Goal: Transaction & Acquisition: Purchase product/service

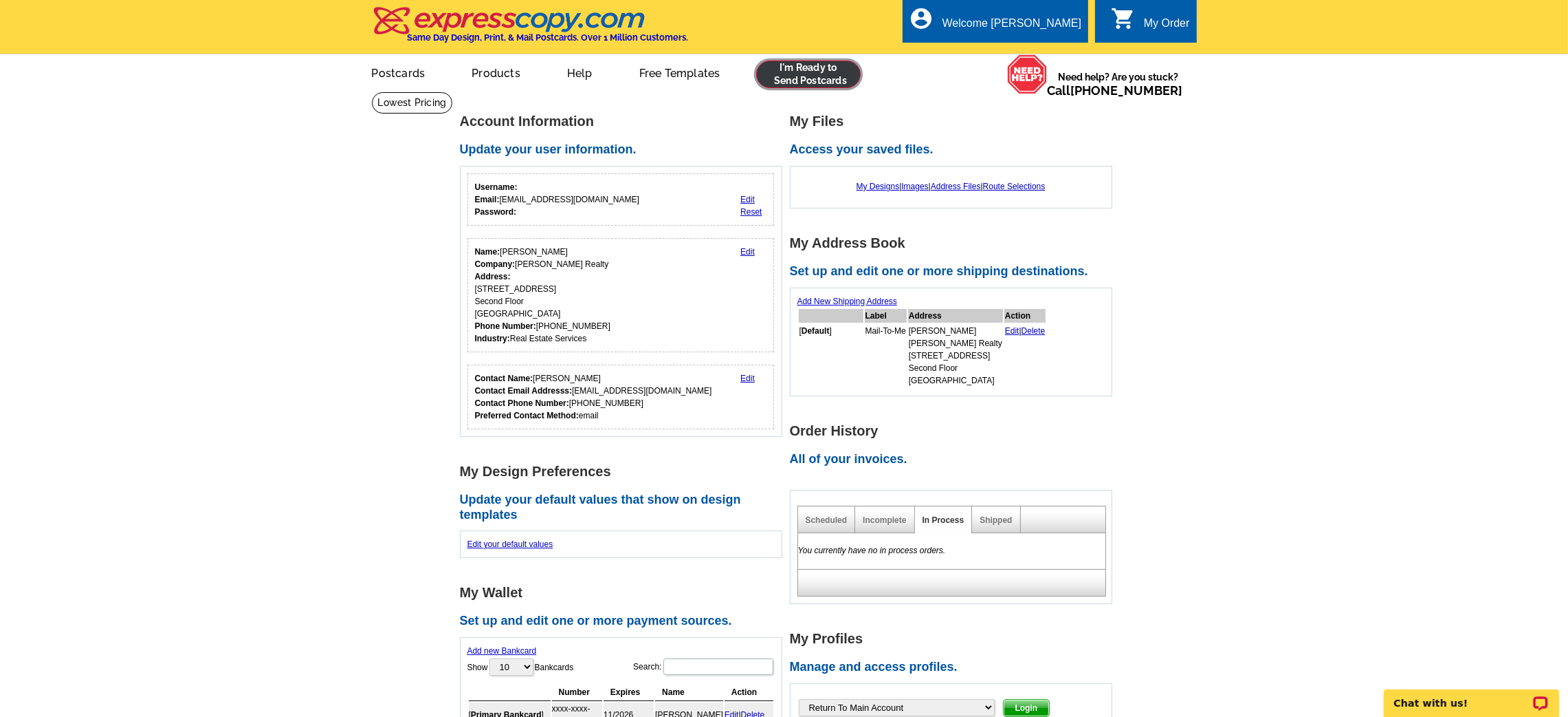
click at [812, 81] on link at bounding box center [808, 74] width 105 height 28
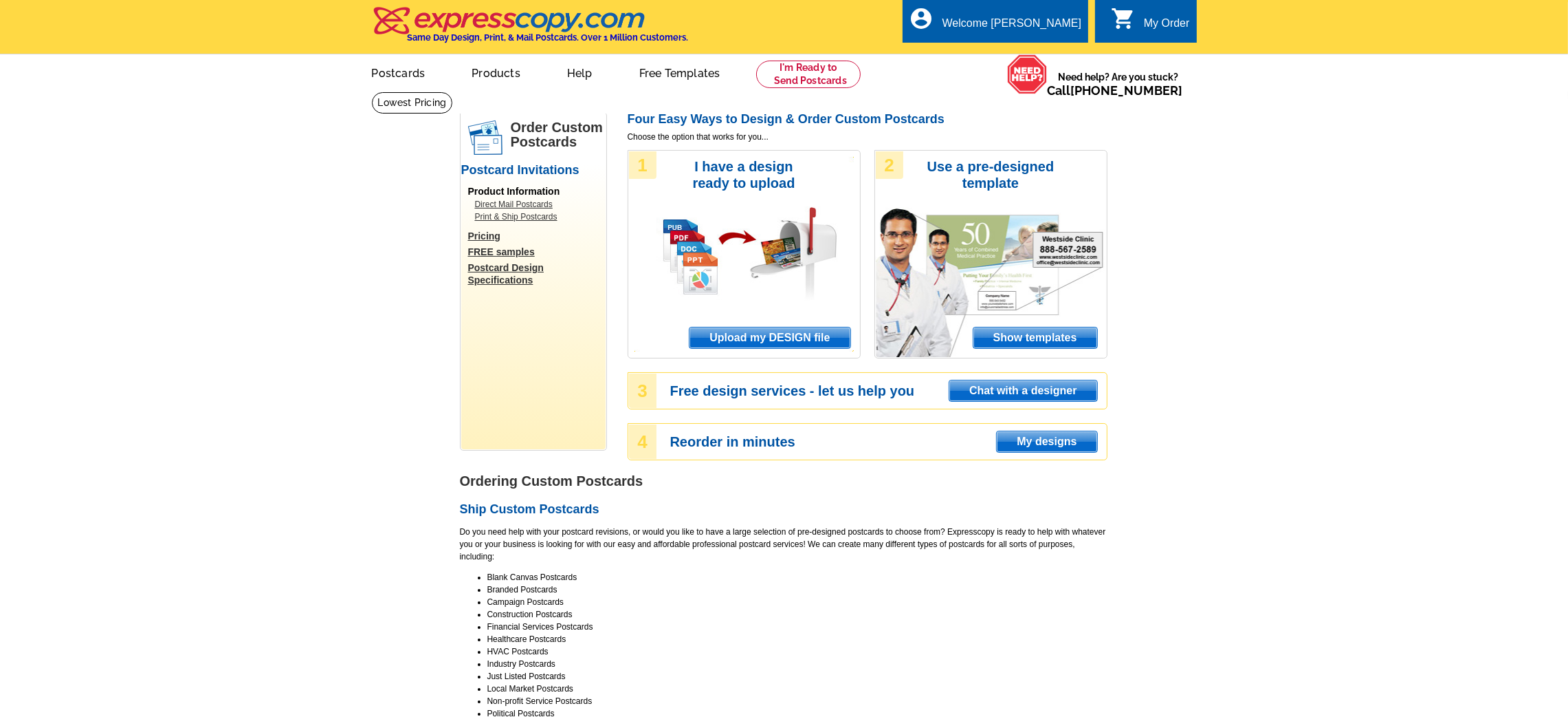
click at [762, 341] on span "Upload my DESIGN file" at bounding box center [770, 337] width 161 height 20
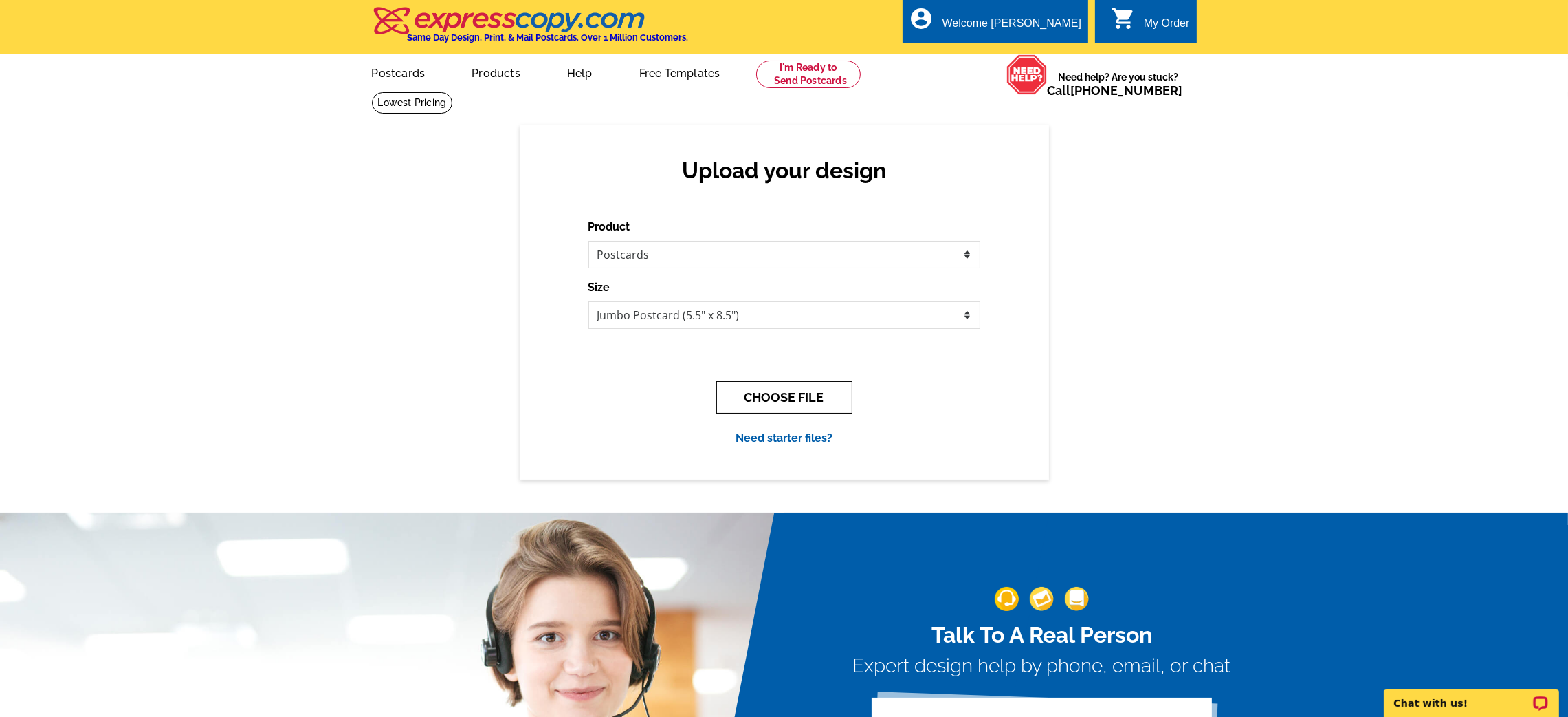
click at [784, 397] on button "CHOOSE FILE" at bounding box center [784, 397] width 136 height 33
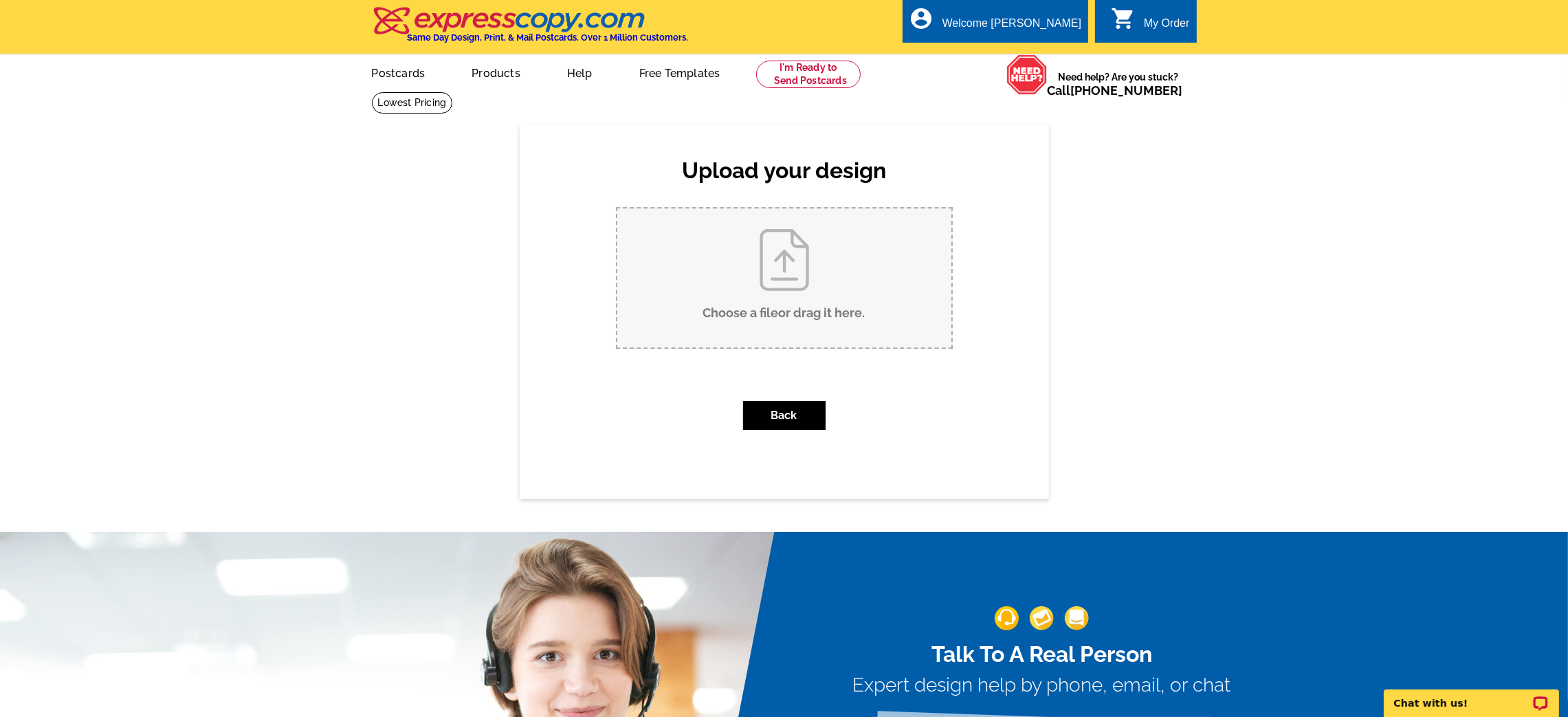
click at [758, 336] on input "Choose a file or drag it here ." at bounding box center [784, 278] width 334 height 139
type input "C:\fakepath\120 Rowe Front.pdf"
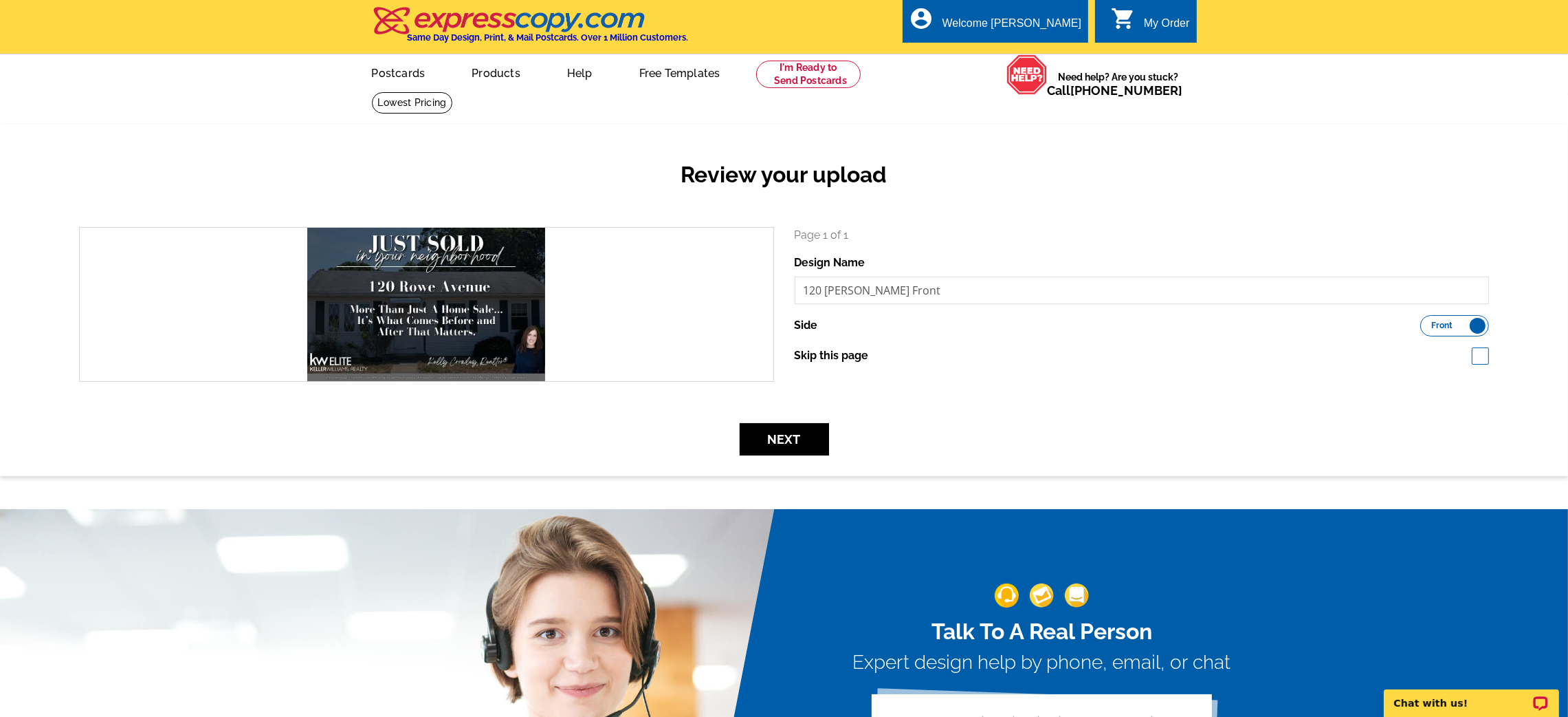
click at [565, 204] on div "Review your upload" at bounding box center [783, 186] width 1430 height 81
click at [789, 451] on button "Next" at bounding box center [784, 439] width 89 height 33
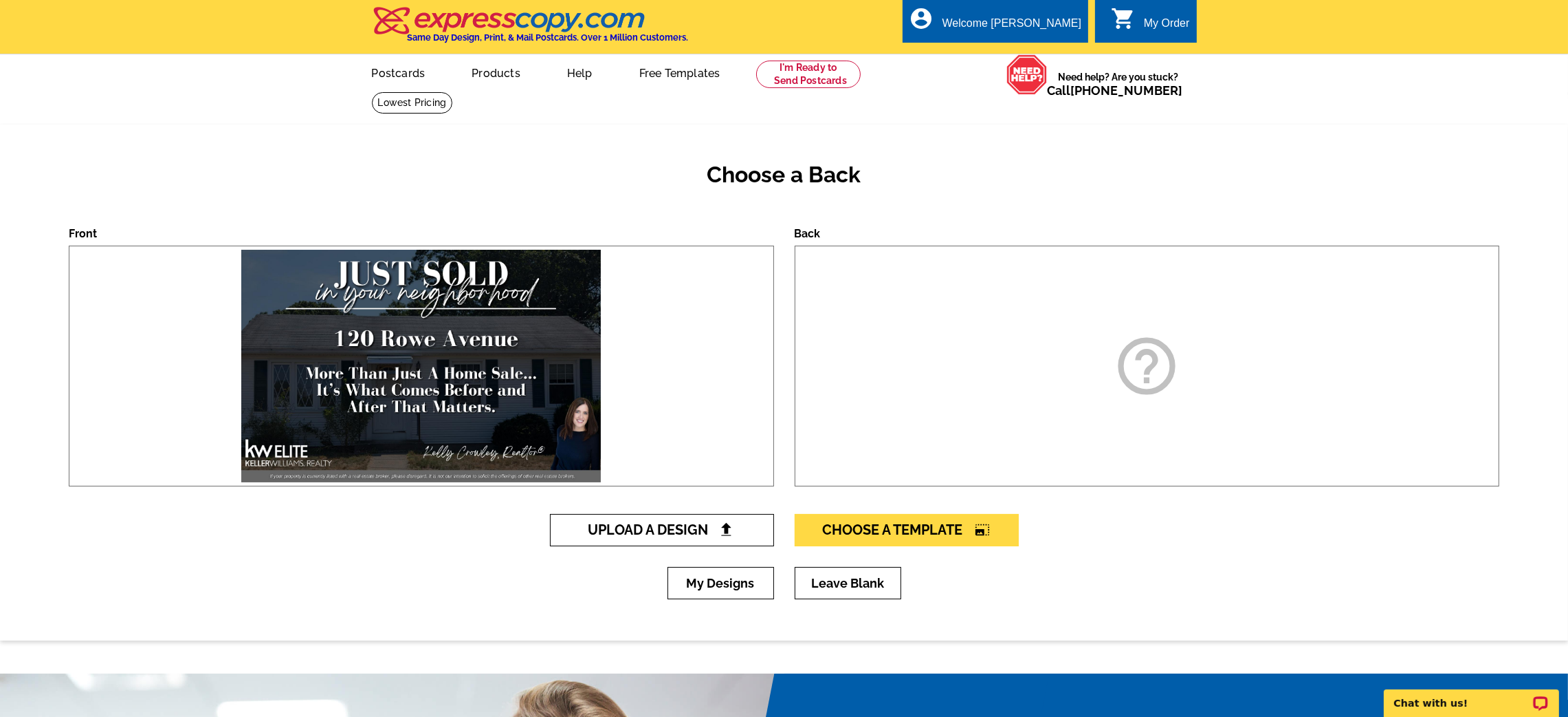
click at [669, 529] on span "Upload A Design" at bounding box center [662, 529] width 148 height 16
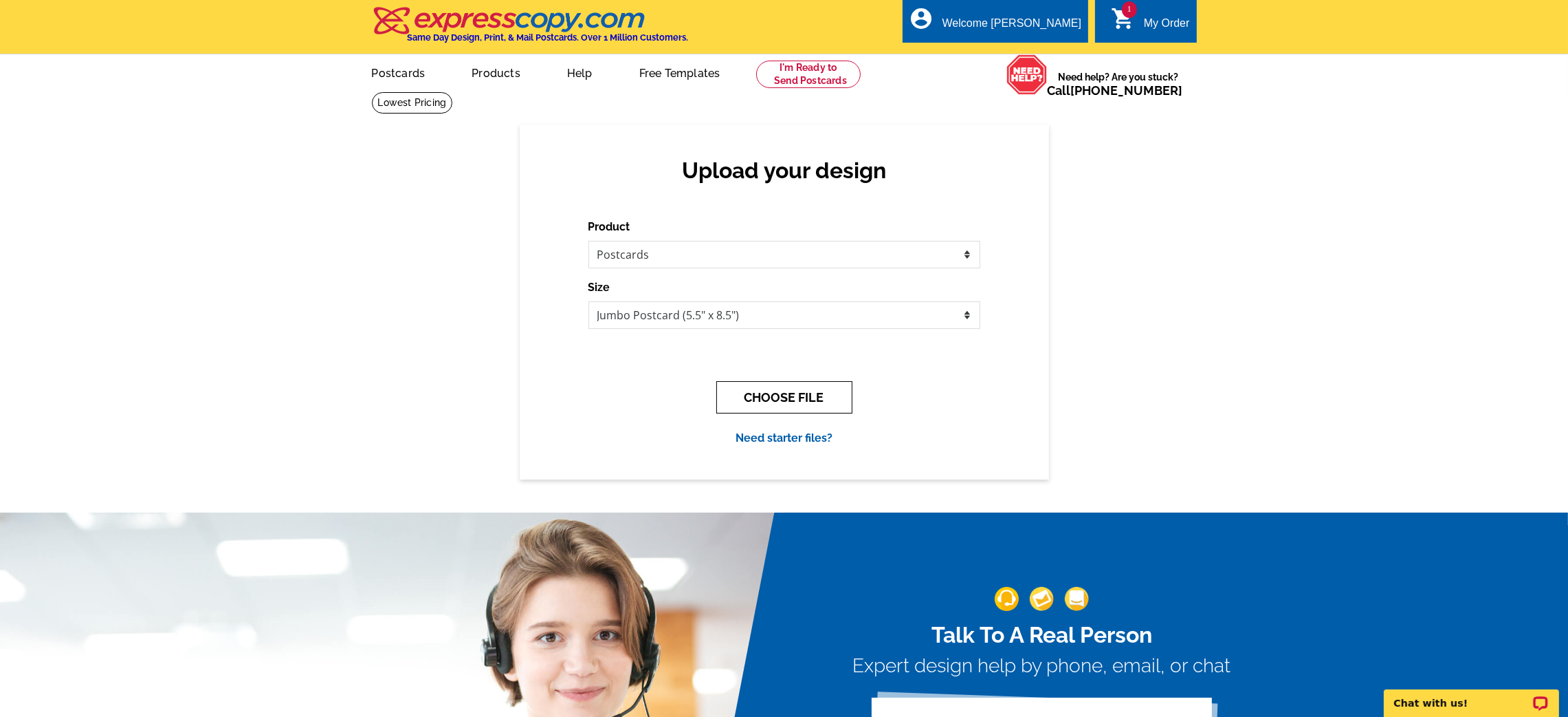
click at [795, 397] on button "CHOOSE FILE" at bounding box center [784, 397] width 136 height 33
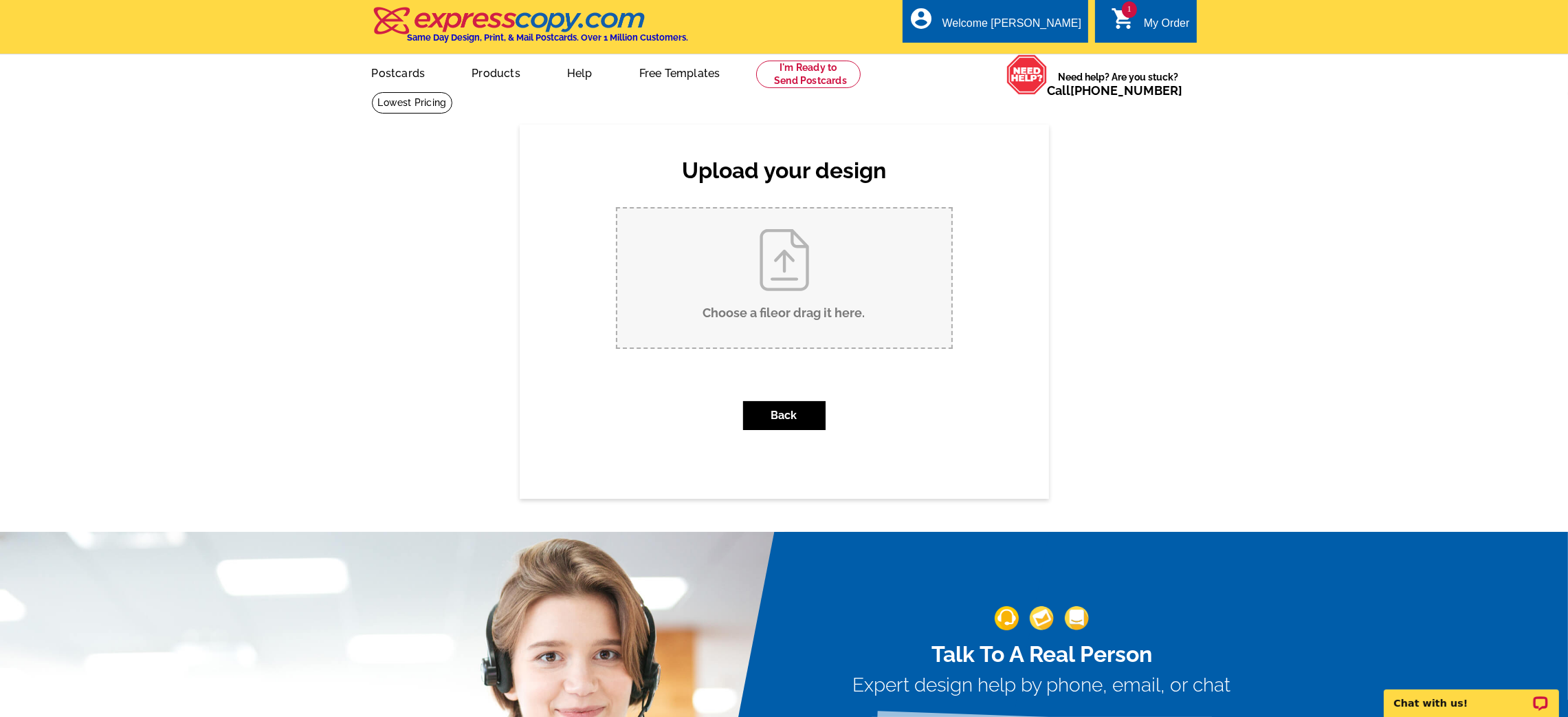
click at [731, 280] on input "Choose a file or drag it here ." at bounding box center [784, 278] width 334 height 139
type input "C:\fakepath\NEWEST 2025 Back.pdf"
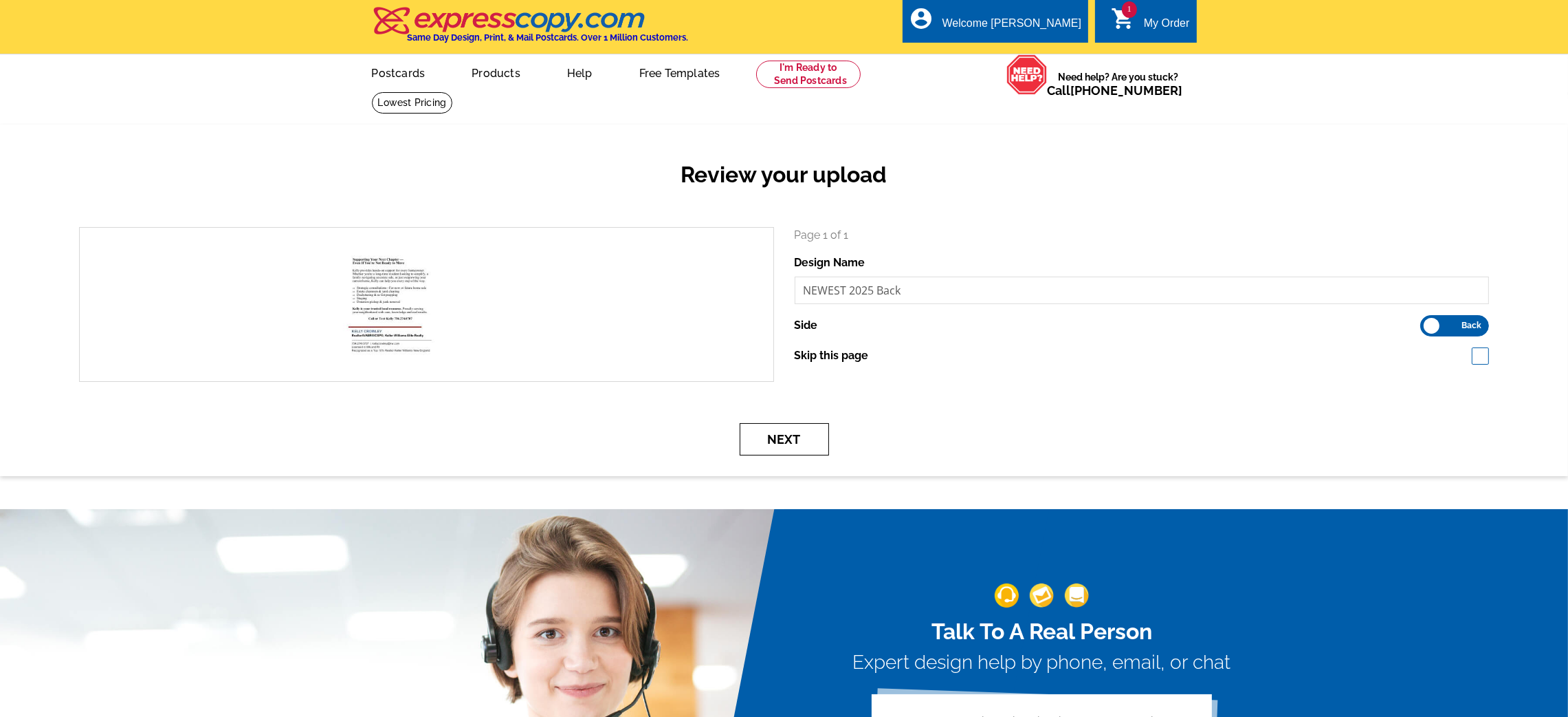
click at [798, 429] on button "Next" at bounding box center [784, 439] width 89 height 33
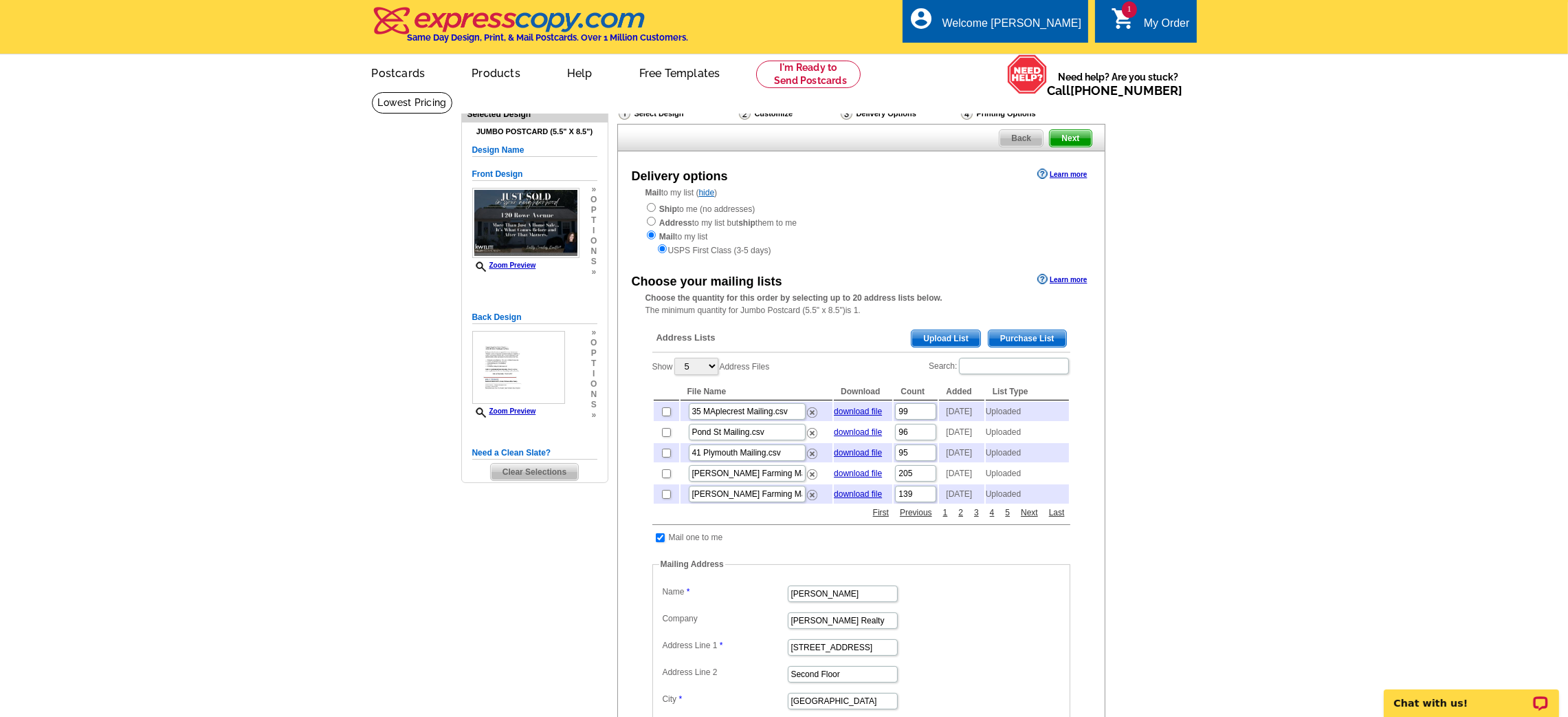
click at [933, 342] on span "Upload List" at bounding box center [946, 338] width 68 height 16
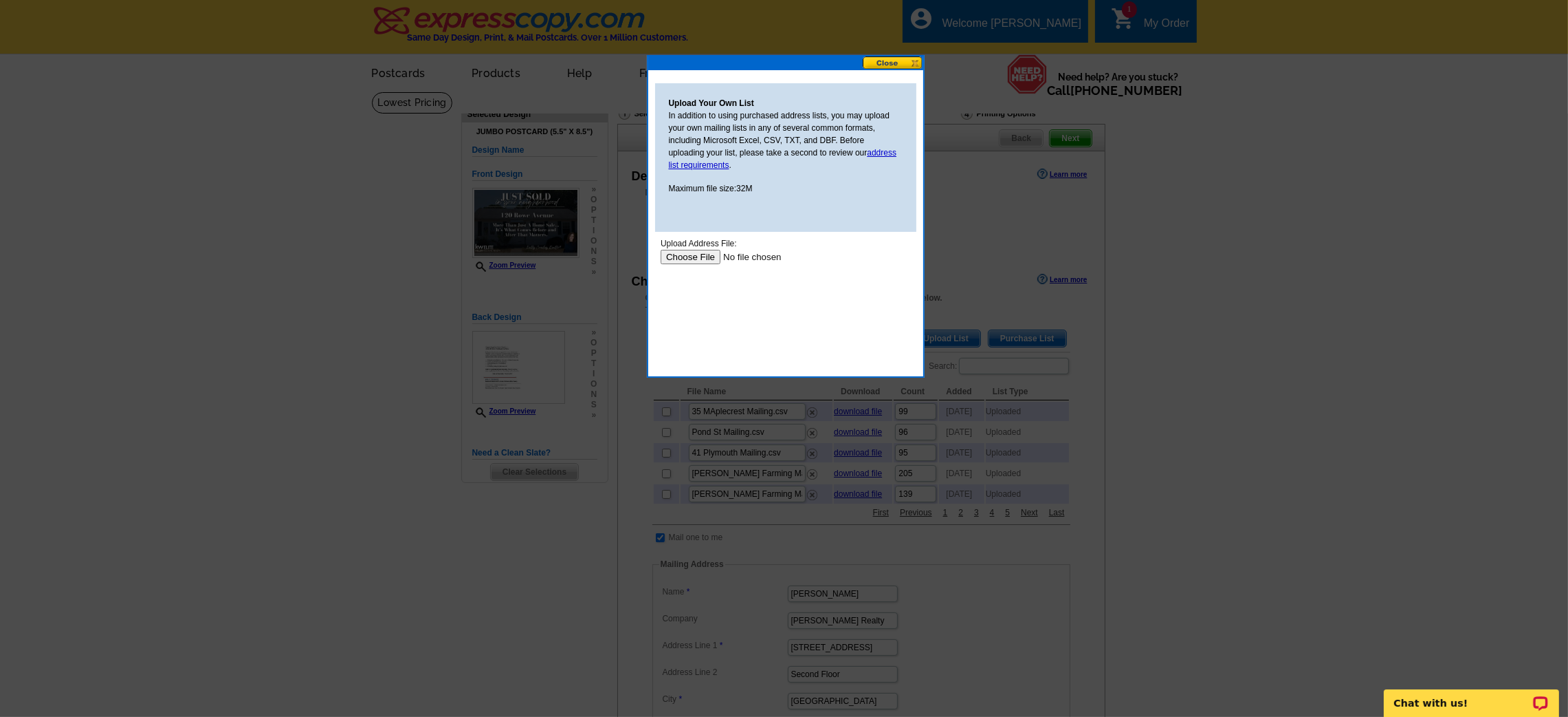
click at [689, 254] on input "file" at bounding box center [746, 256] width 174 height 14
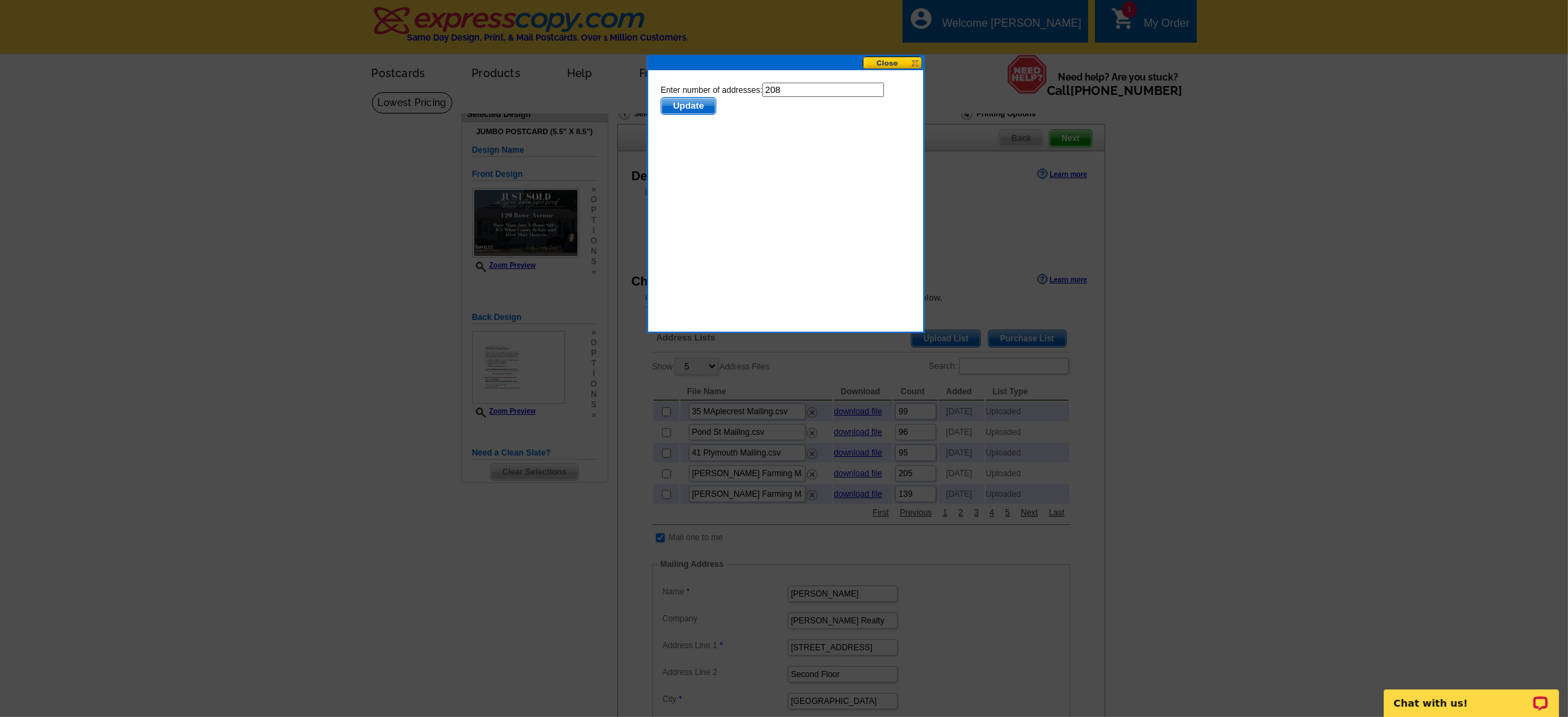
click at [697, 106] on span "Update" at bounding box center [688, 105] width 54 height 16
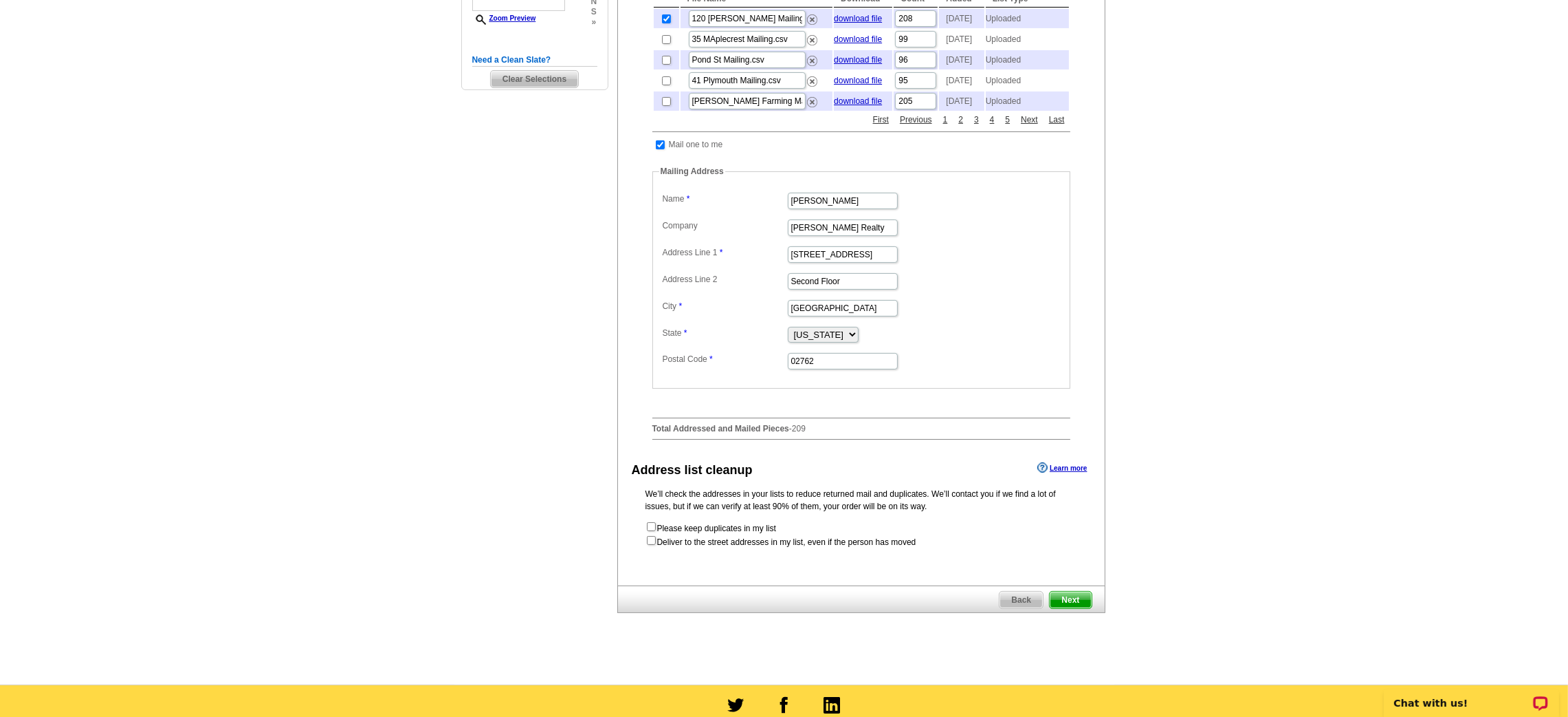
scroll to position [394, 0]
click at [652, 544] on input "checkbox" at bounding box center [650, 538] width 9 height 9
checkbox input "true"
radio input "true"
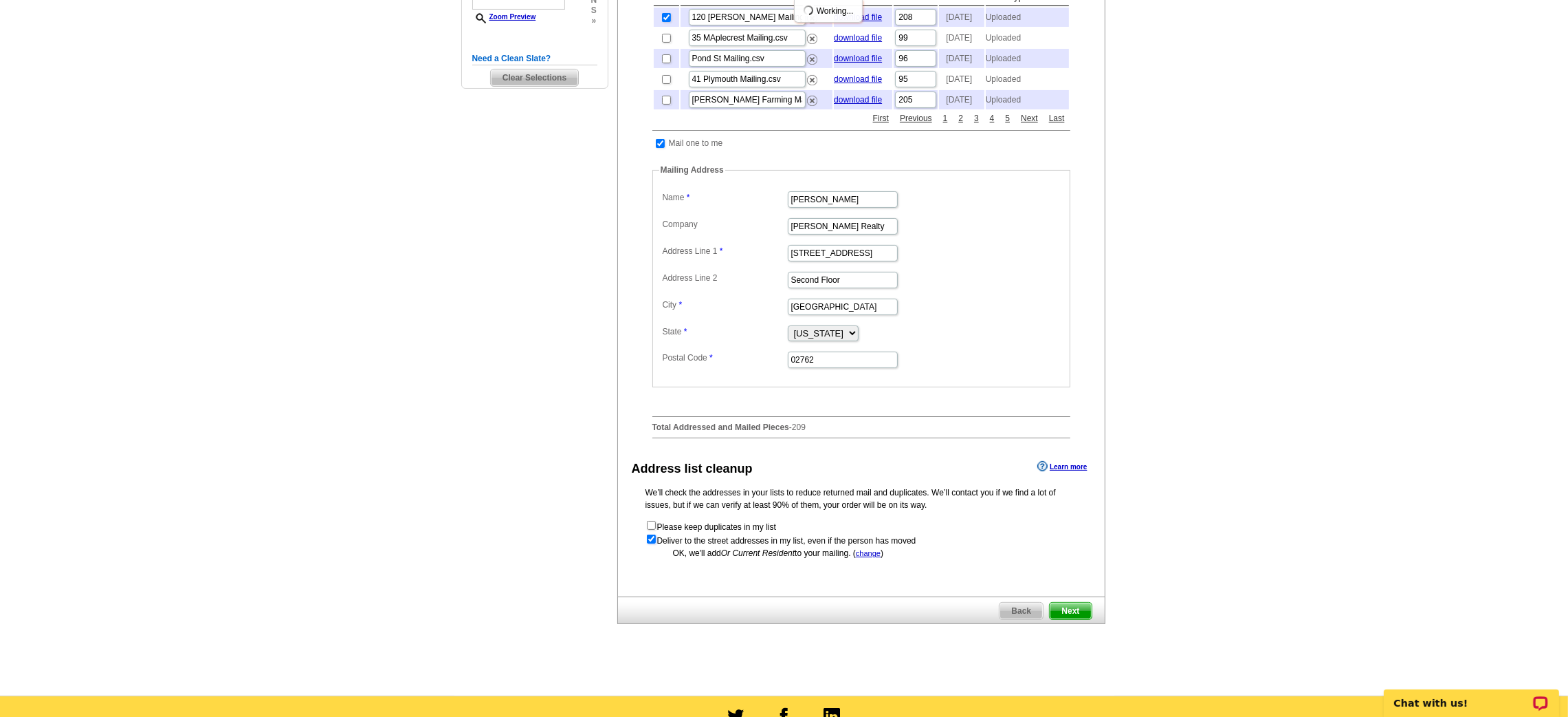
scroll to position [0, 0]
click at [1075, 619] on span "Next" at bounding box center [1070, 610] width 41 height 16
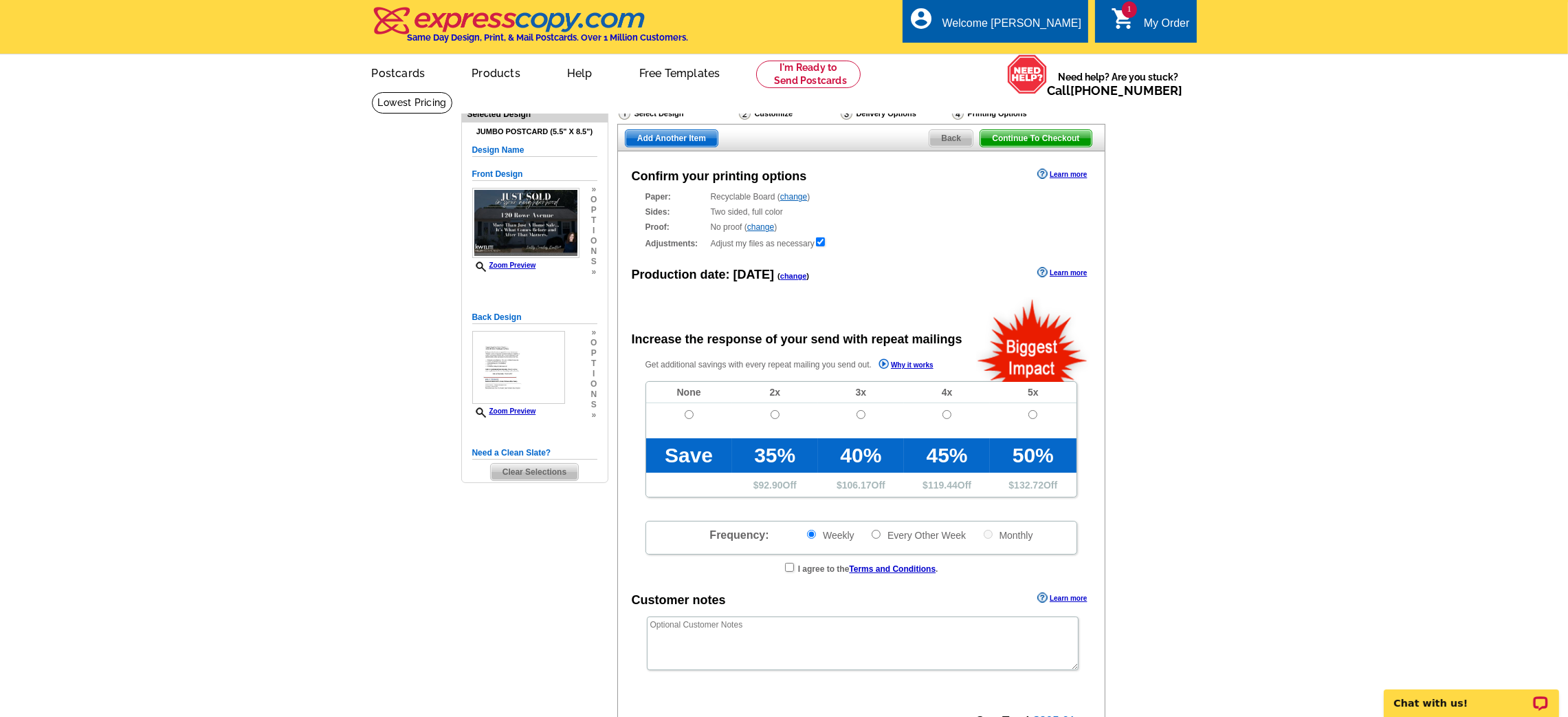
radio input "false"
click at [695, 416] on td at bounding box center [689, 421] width 86 height 35
click at [687, 416] on input "radio" at bounding box center [689, 414] width 9 height 9
radio input "true"
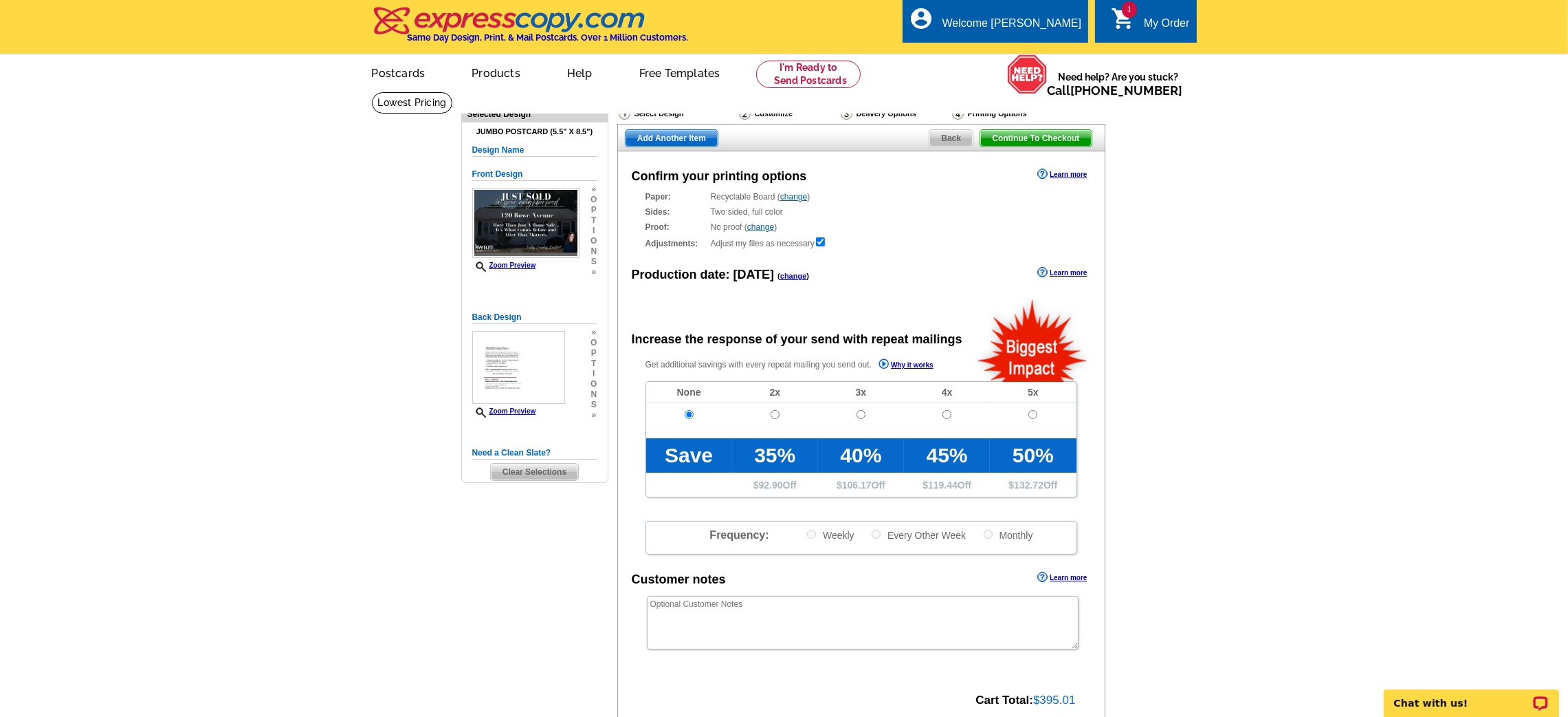
click at [1052, 139] on span "Continue To Checkout" at bounding box center [1035, 138] width 111 height 16
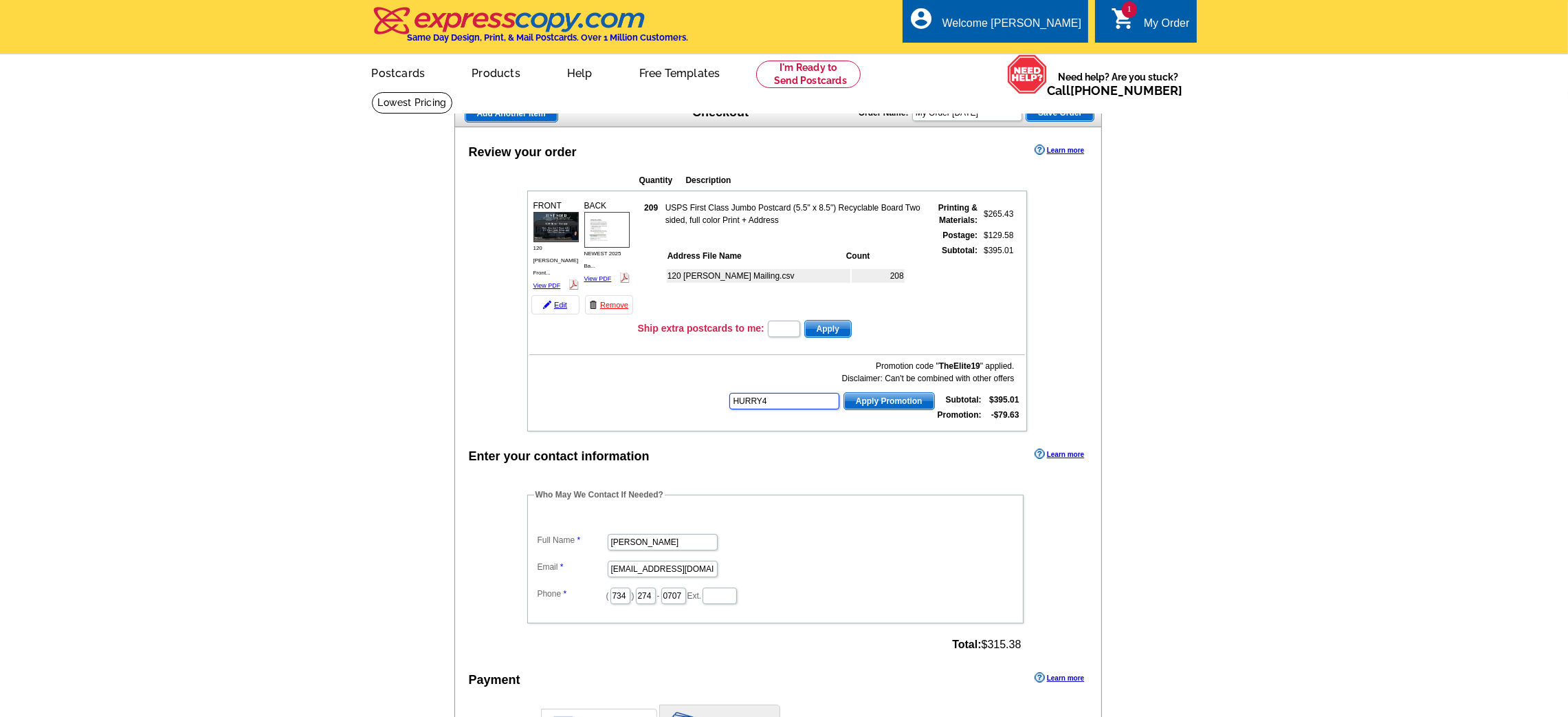
type input "HURRY40"
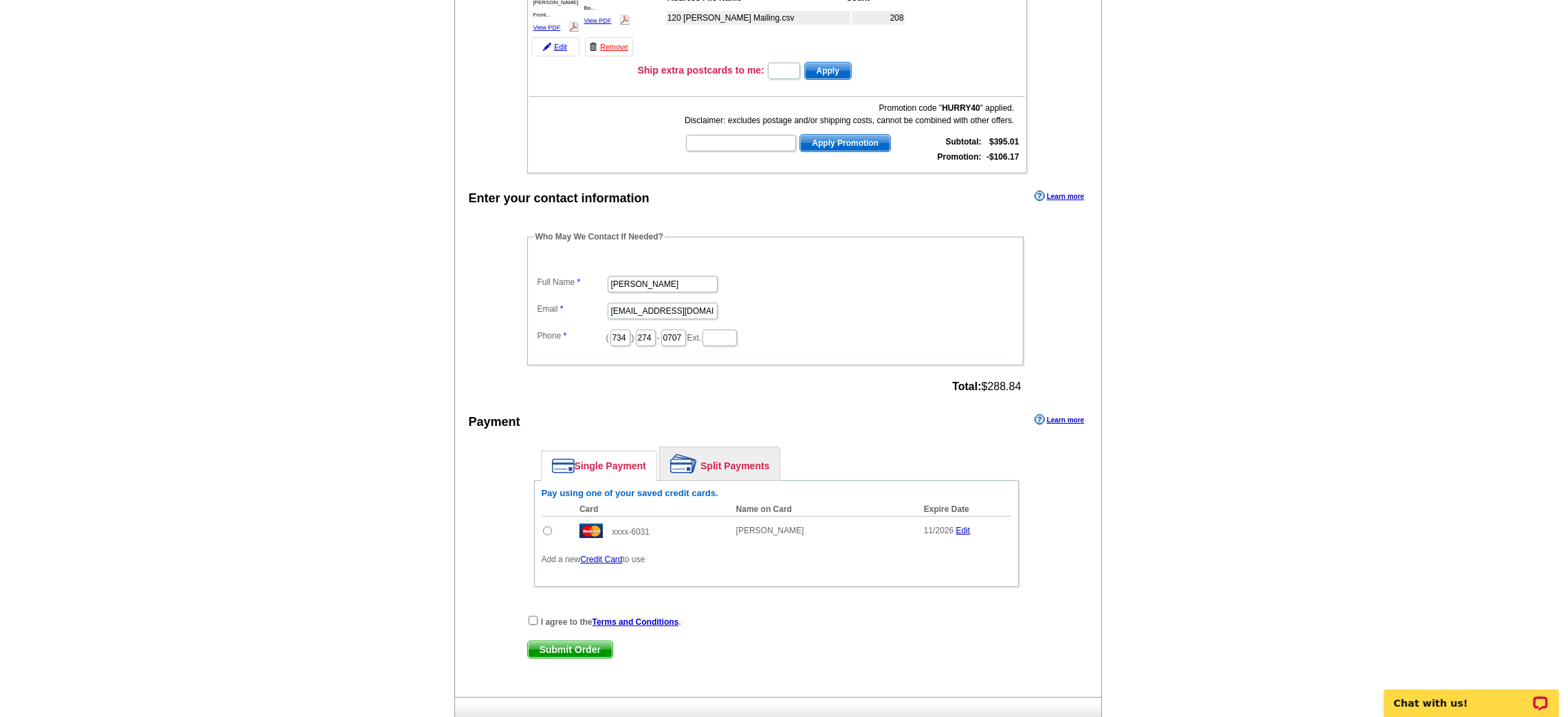
scroll to position [259, 0]
click at [1218, 271] on main "Add Another Item Checkout Order Name: My Order 2025-08-20 Save Order Review you…" at bounding box center [784, 290] width 1568 height 915
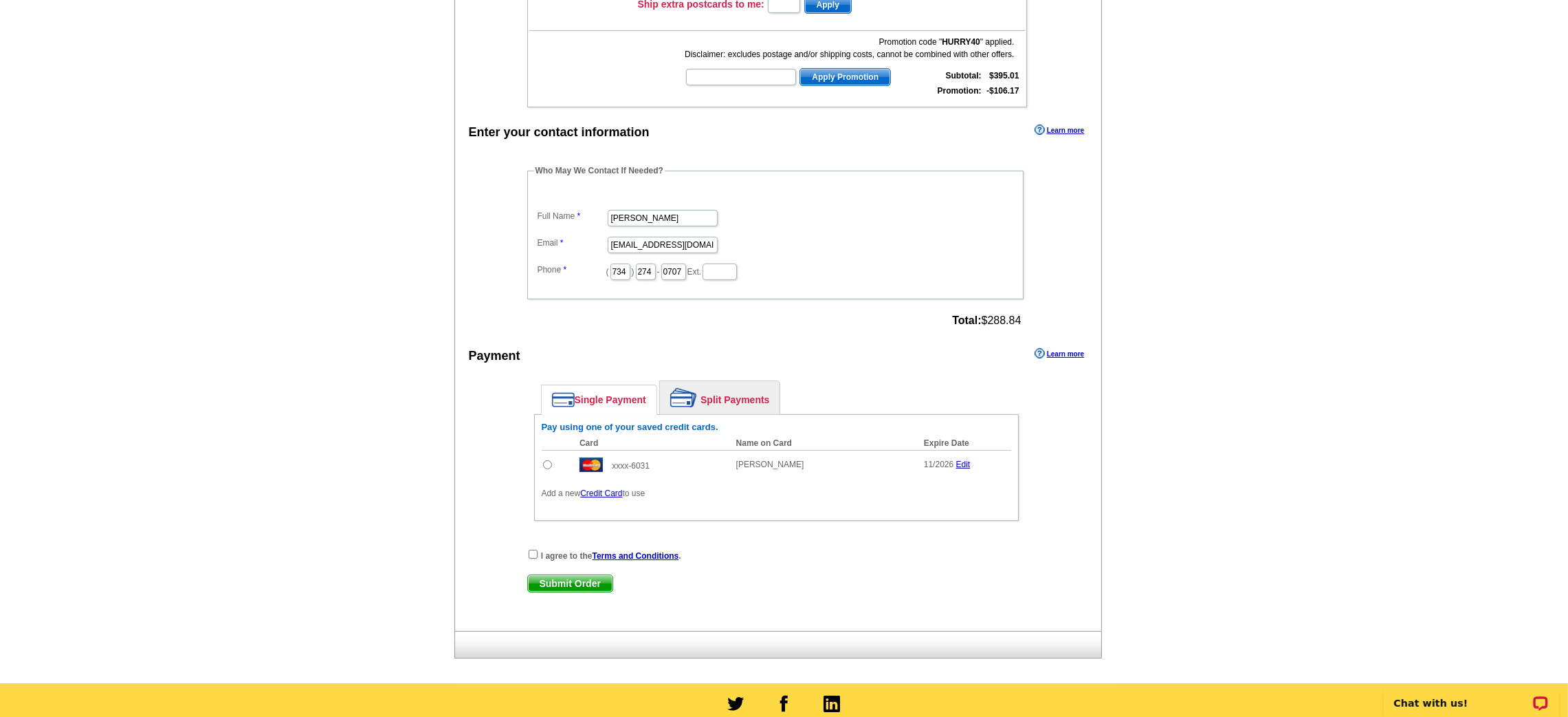
scroll to position [394, 0]
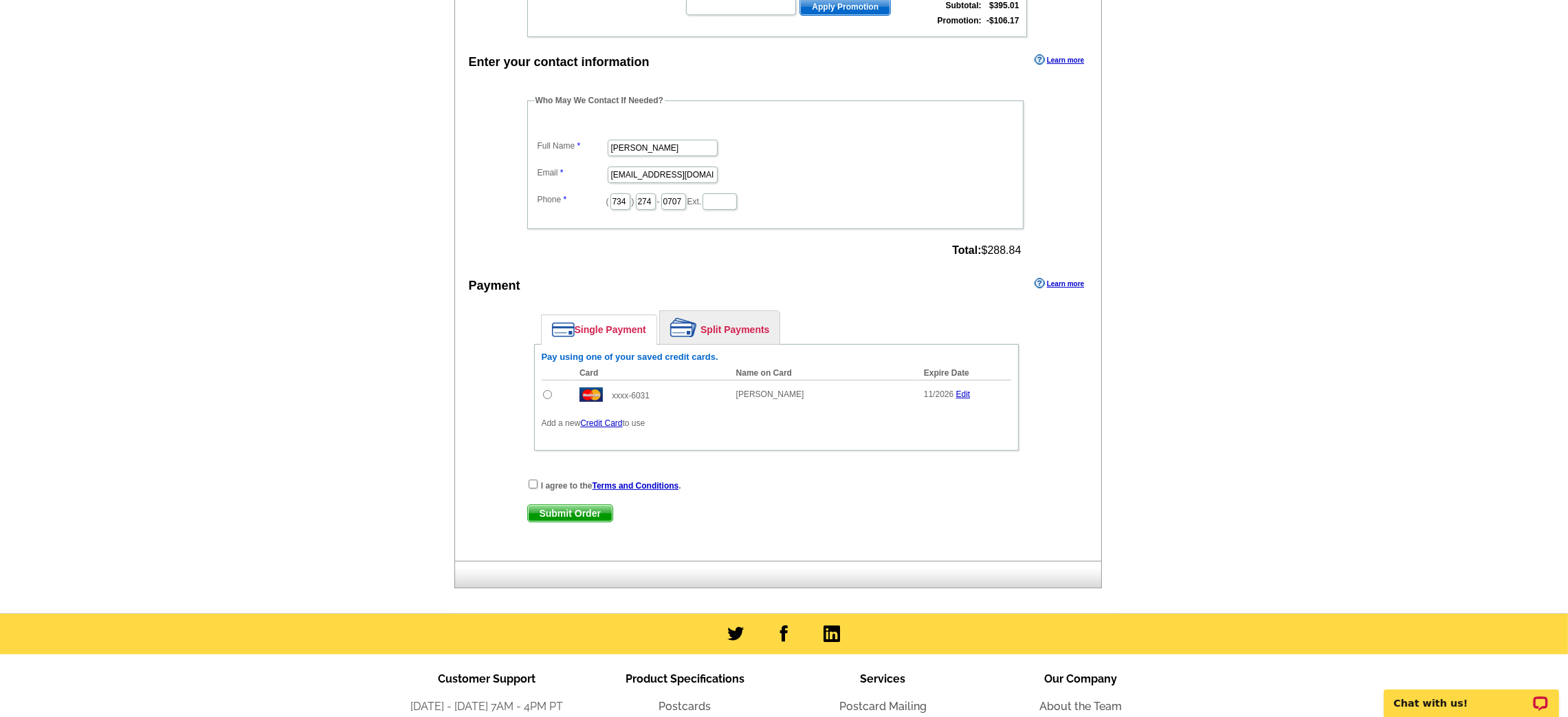
click at [544, 390] on input "radio" at bounding box center [547, 394] width 9 height 9
radio input "true"
click at [533, 479] on input "checkbox" at bounding box center [533, 483] width 9 height 9
checkbox input "true"
click at [546, 505] on span "Submit Order" at bounding box center [570, 513] width 85 height 16
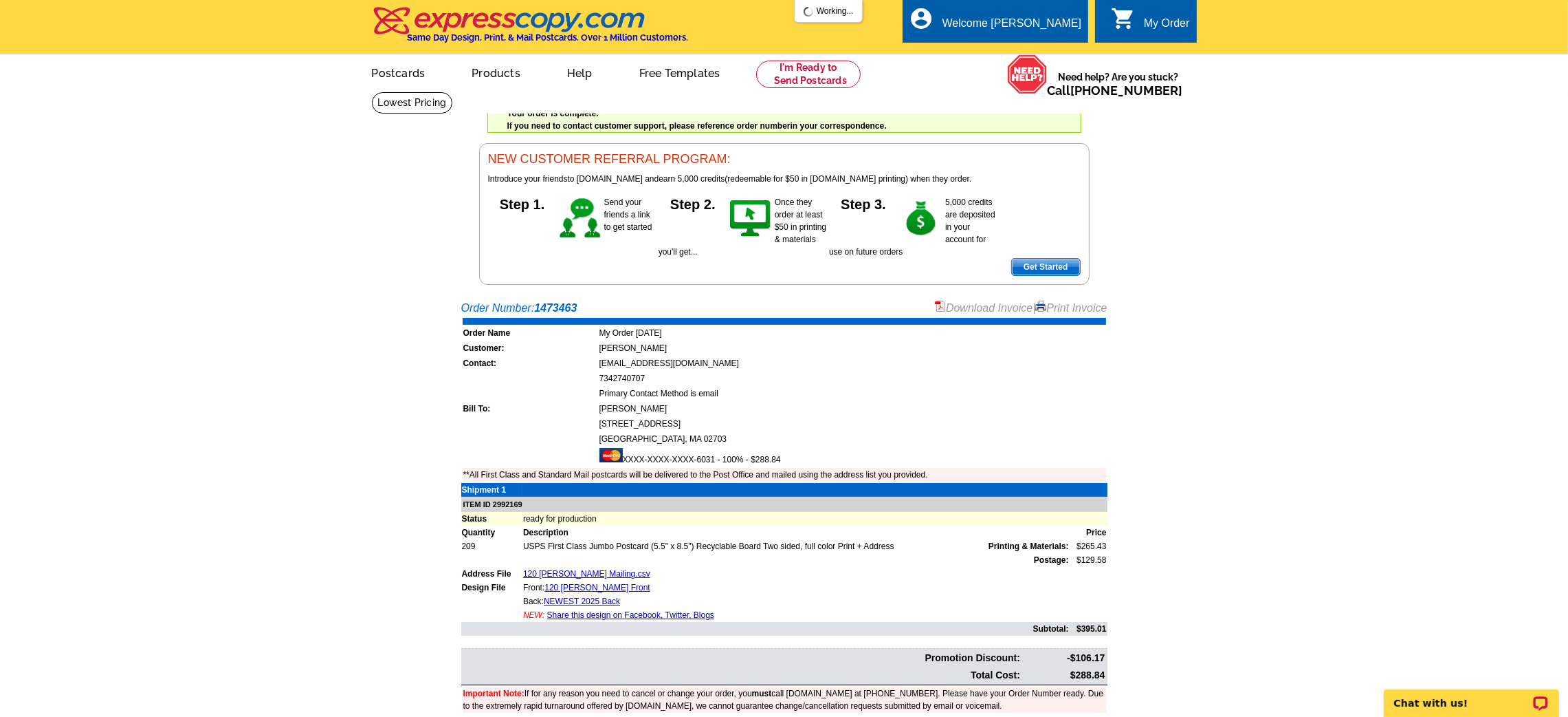
click at [956, 320] on td at bounding box center [784, 320] width 644 height 7
click at [976, 309] on link "Download Invoice" at bounding box center [983, 308] width 97 height 12
click at [548, 20] on img at bounding box center [510, 20] width 276 height 29
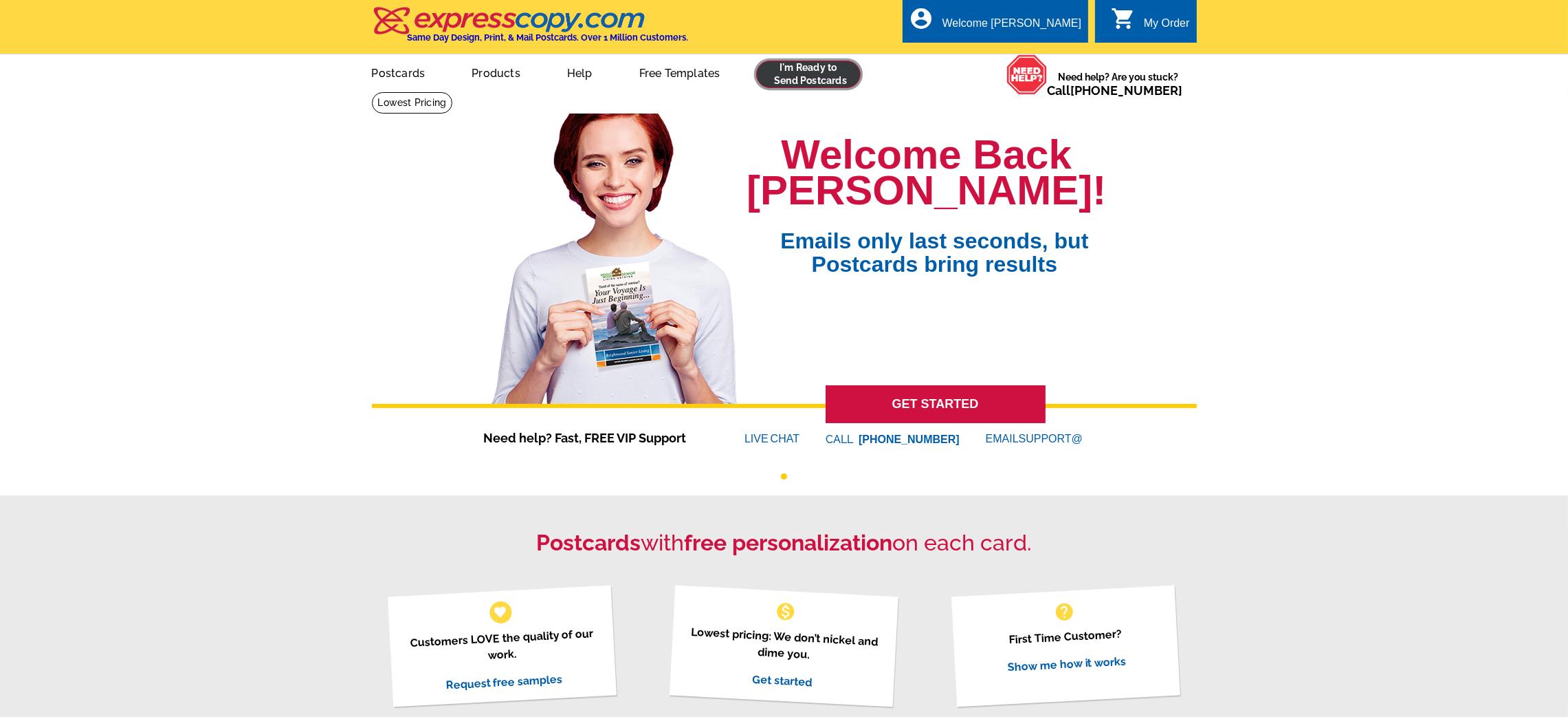
click at [811, 87] on link at bounding box center [808, 74] width 105 height 28
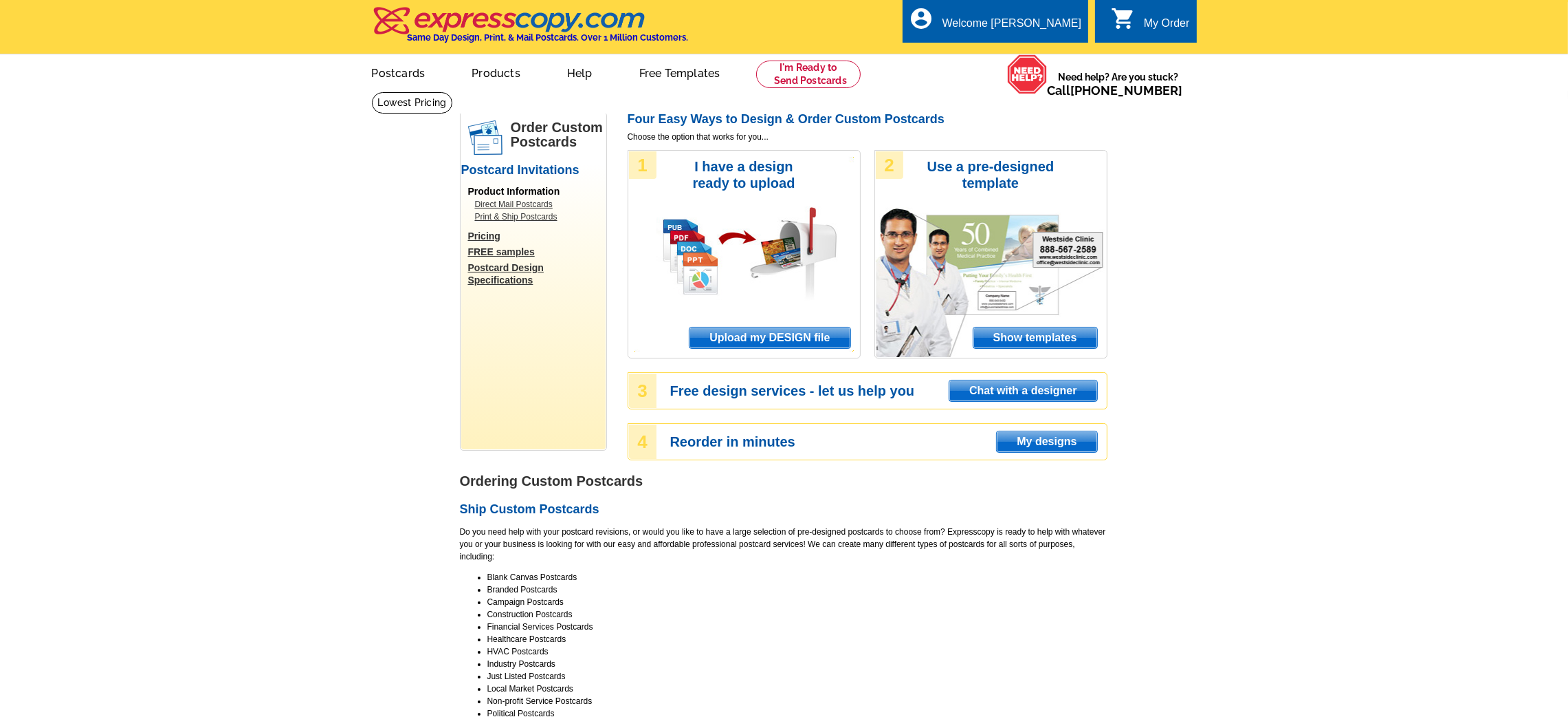
click at [750, 334] on span "Upload my DESIGN file" at bounding box center [770, 337] width 161 height 20
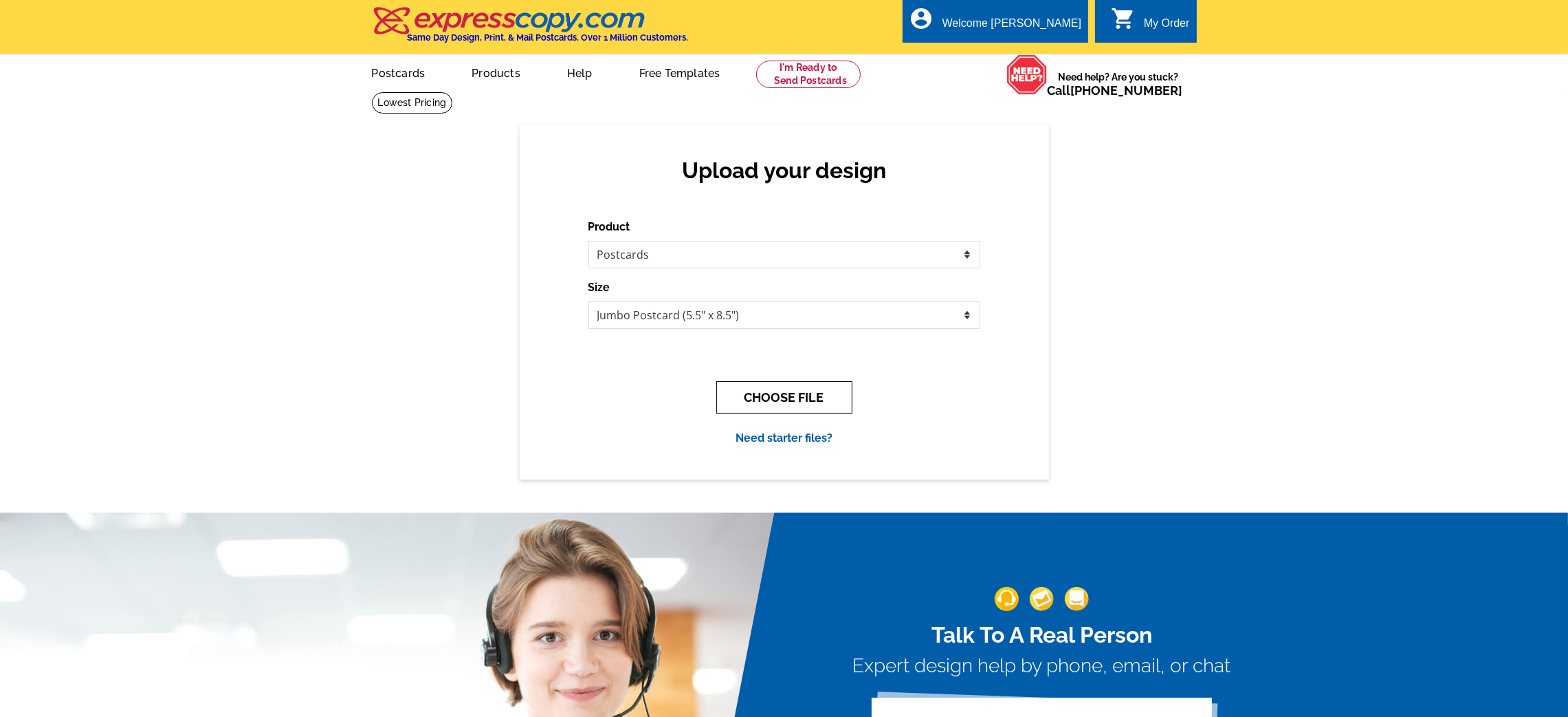
click at [757, 399] on button "CHOOSE FILE" at bounding box center [784, 397] width 136 height 33
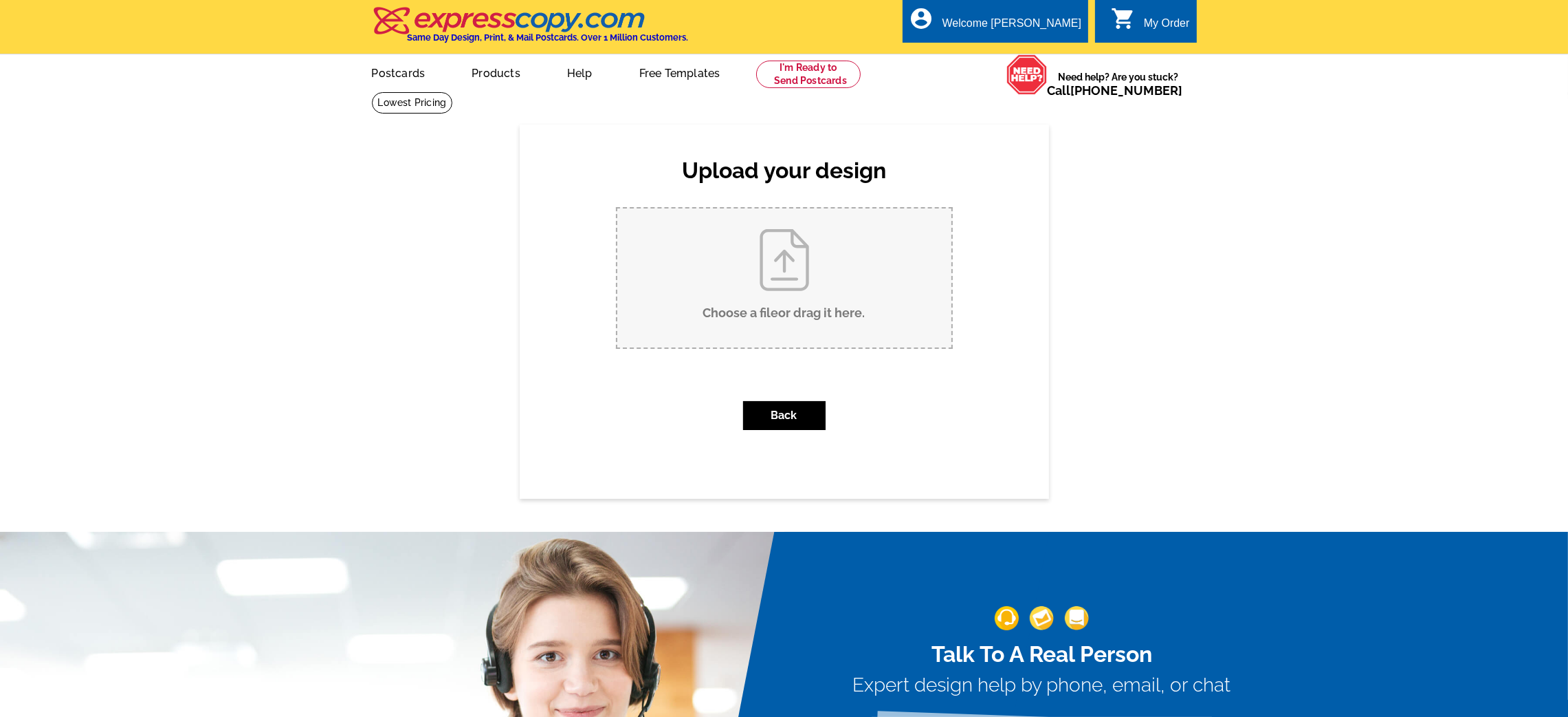
click at [783, 283] on input "Choose a file or drag it here ." at bounding box center [784, 278] width 334 height 139
type input "C:\fakepath\37 Sandy Front.pdf"
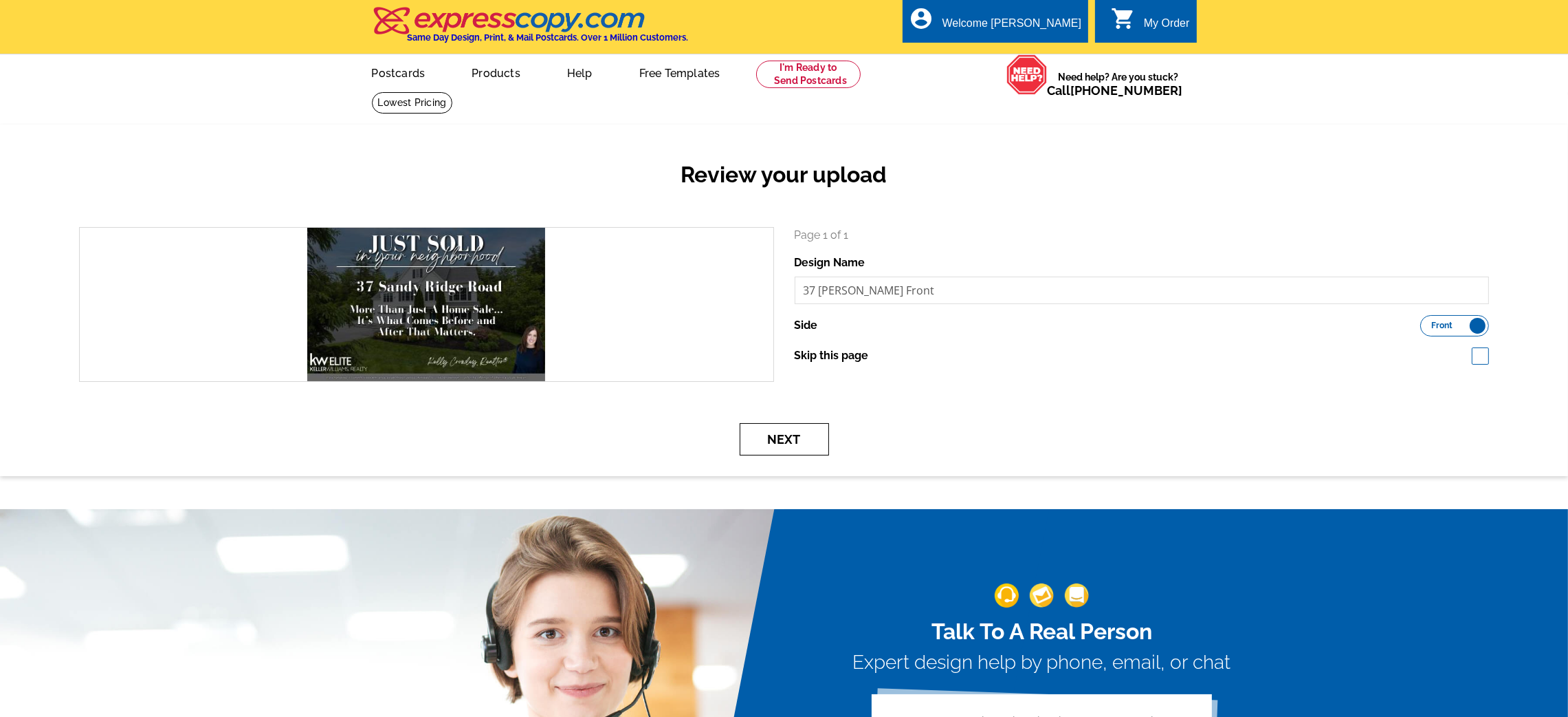
click at [752, 440] on button "Next" at bounding box center [784, 439] width 89 height 33
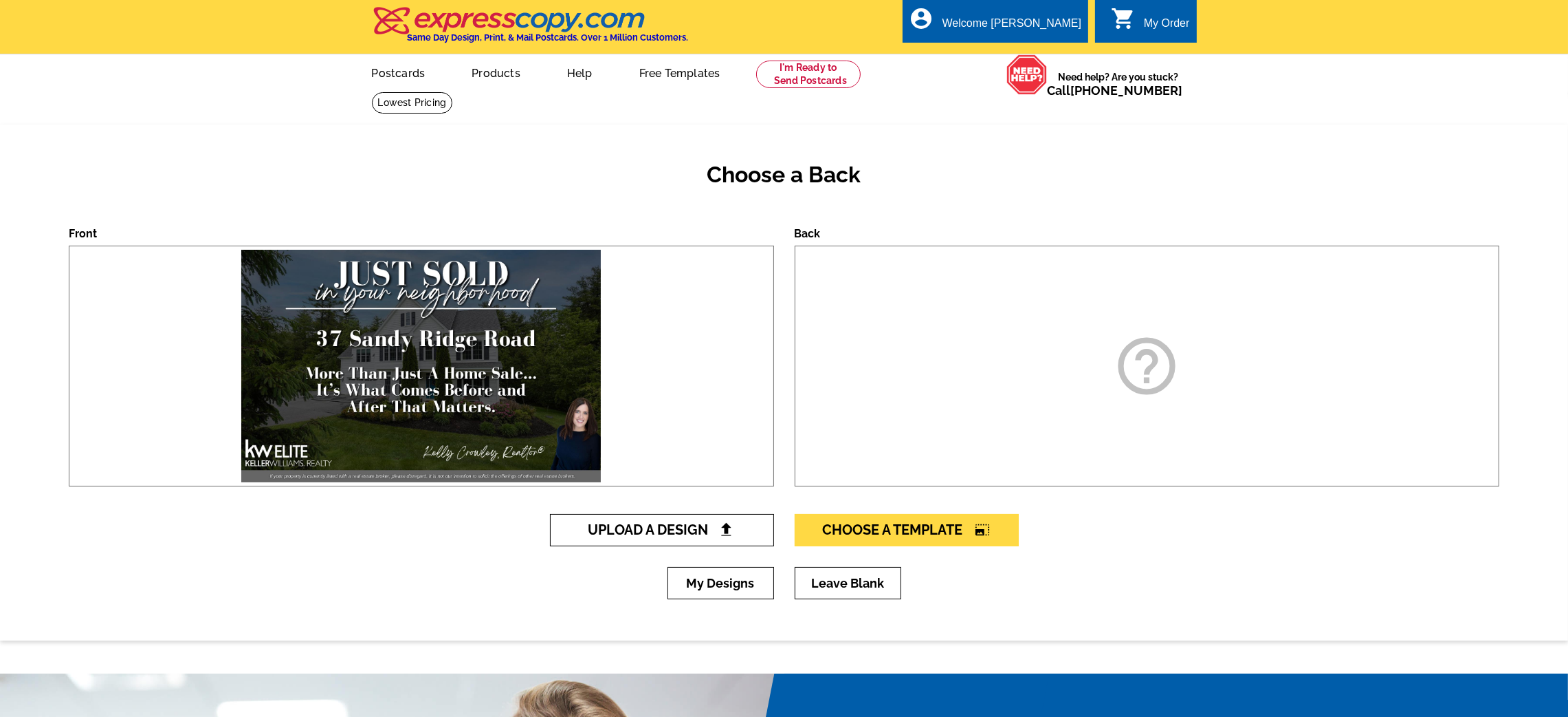
click at [681, 528] on span "Upload A Design" at bounding box center [662, 529] width 148 height 16
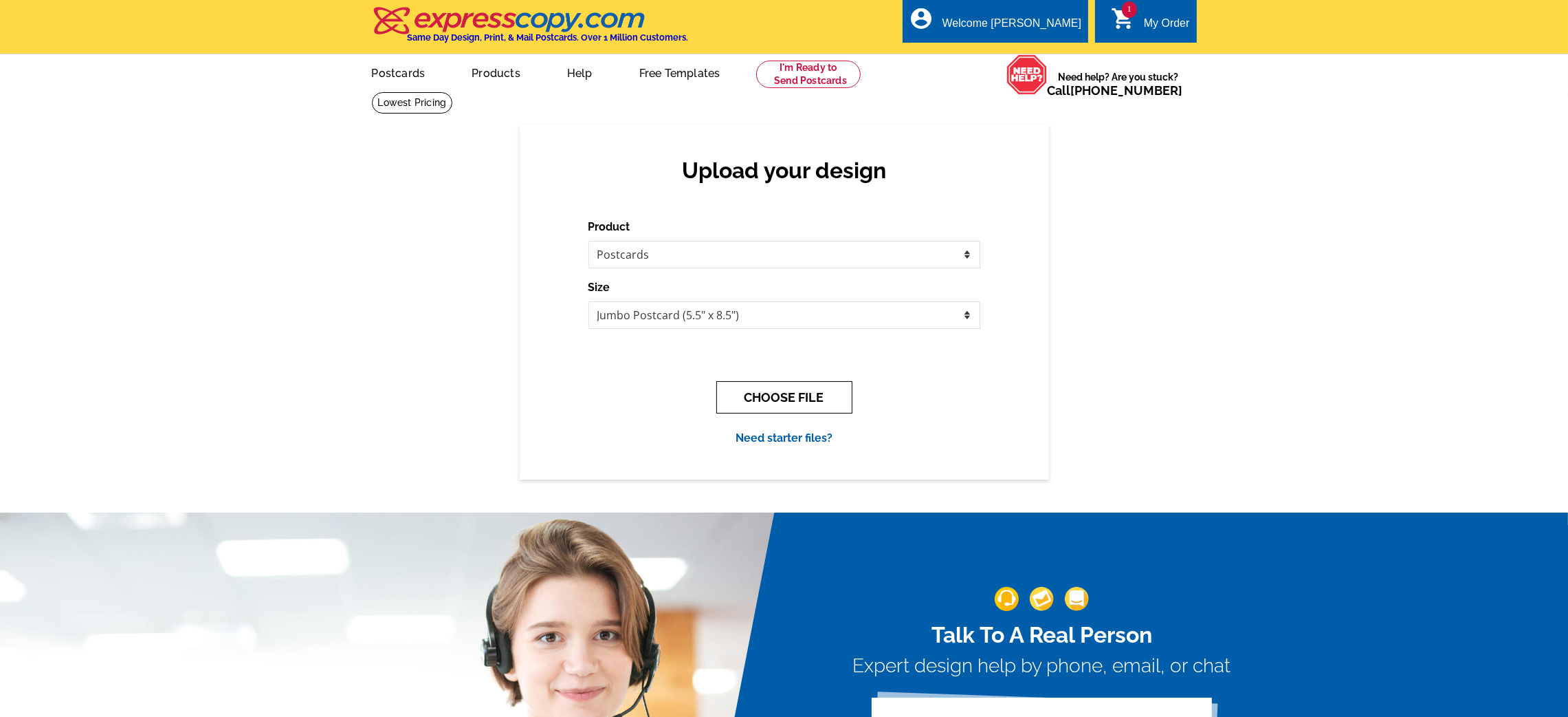
click at [779, 392] on button "CHOOSE FILE" at bounding box center [784, 397] width 136 height 33
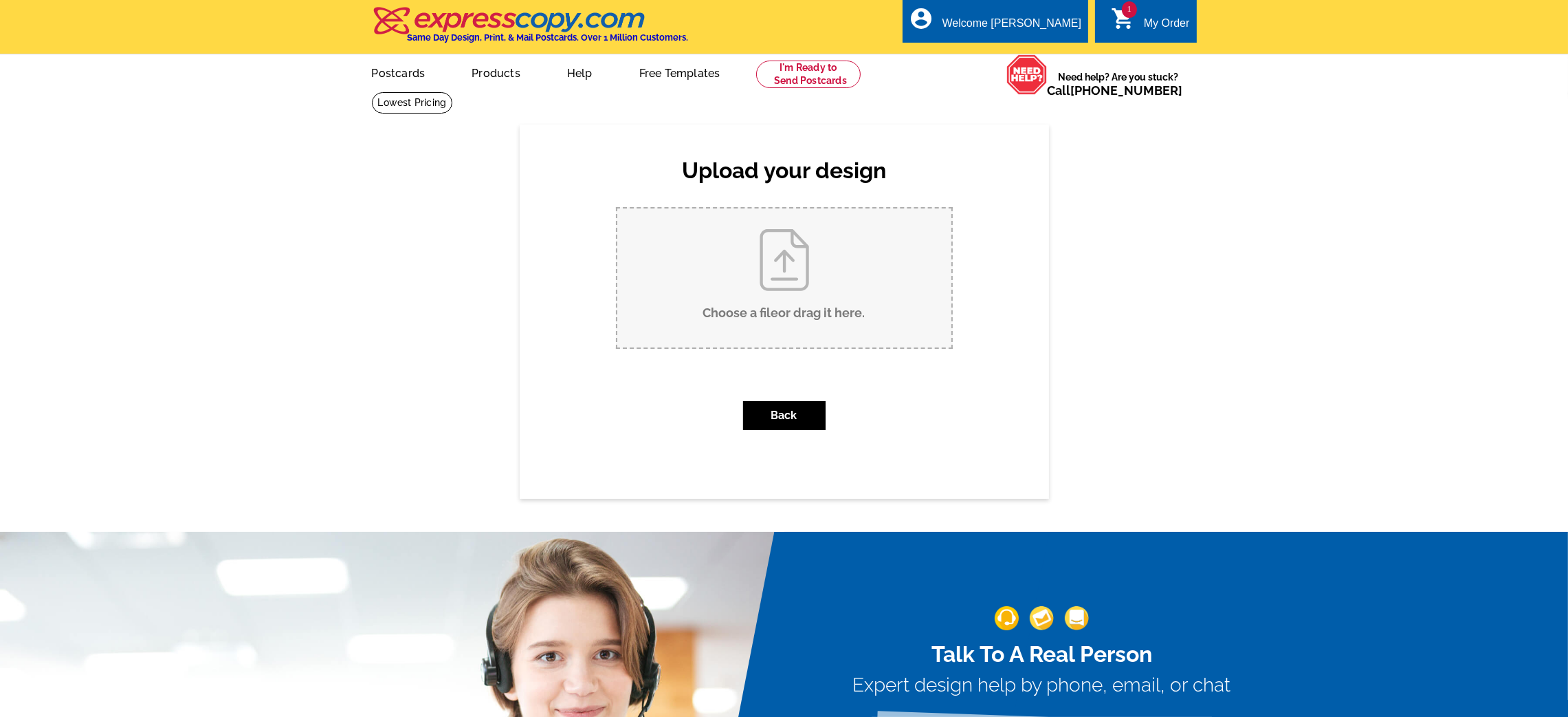
click at [700, 288] on input "Choose a file or drag it here ." at bounding box center [784, 278] width 334 height 139
type input "C:\fakepath\2025 Back.pdf"
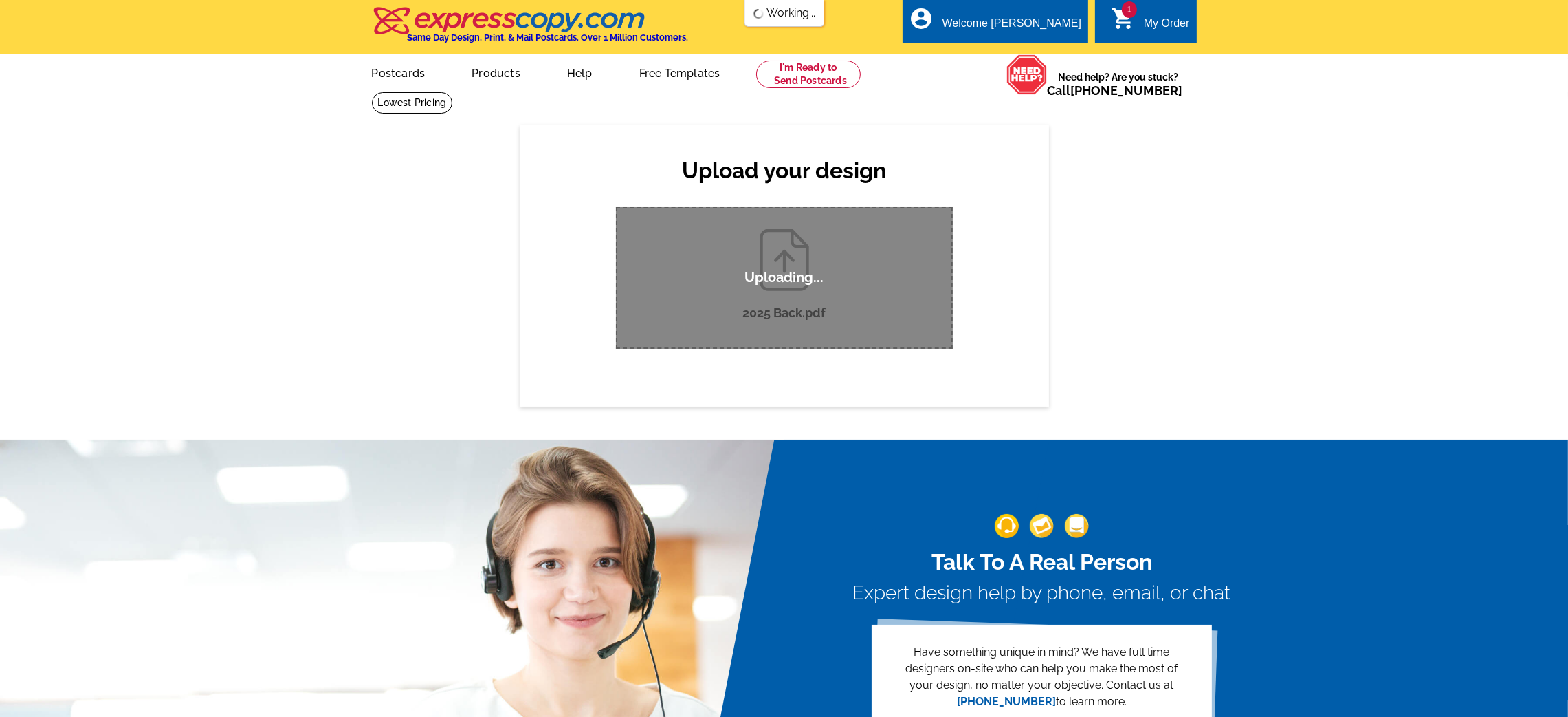
click at [963, 371] on div "Upload your design Product Please select the type of file... Postcards Business…" at bounding box center [784, 265] width 529 height 281
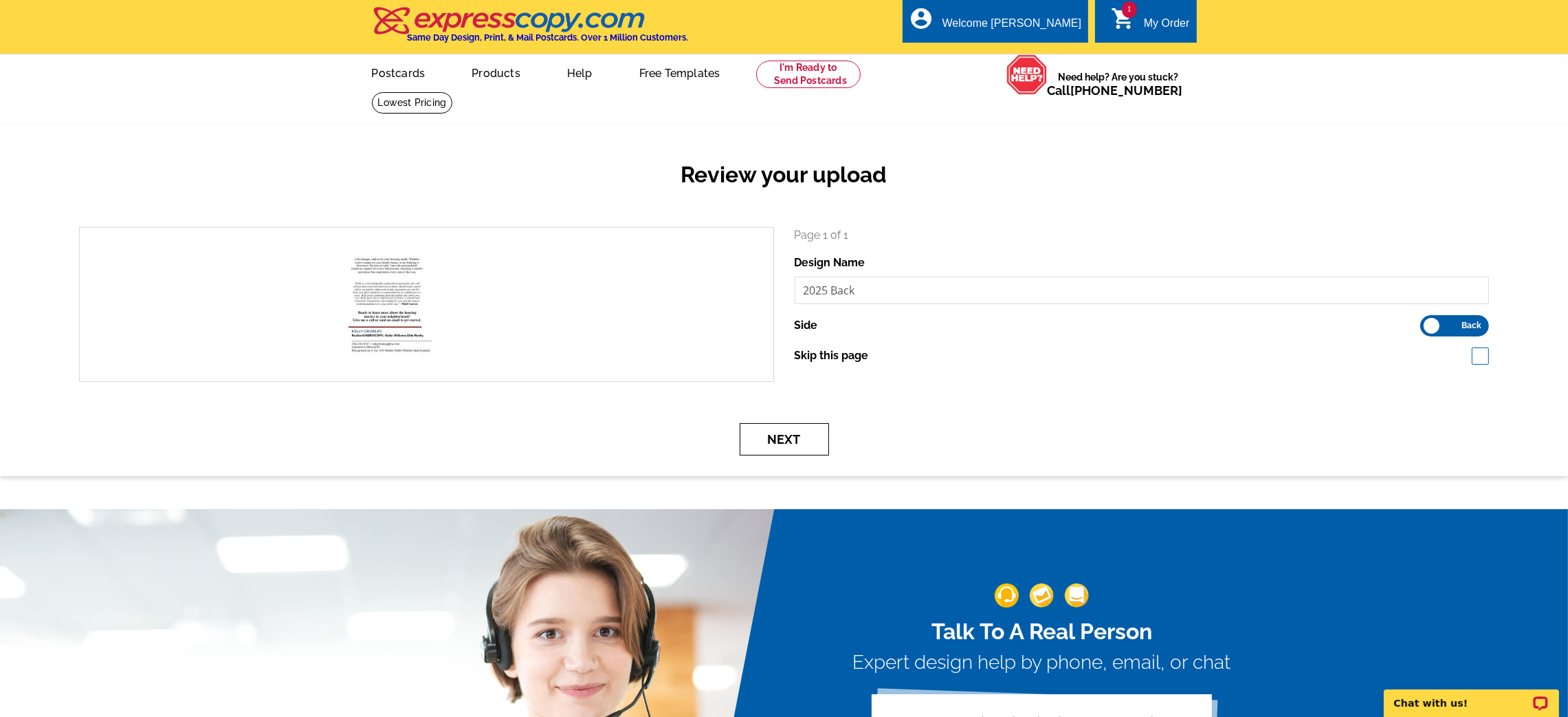
click at [803, 432] on button "Next" at bounding box center [784, 439] width 89 height 33
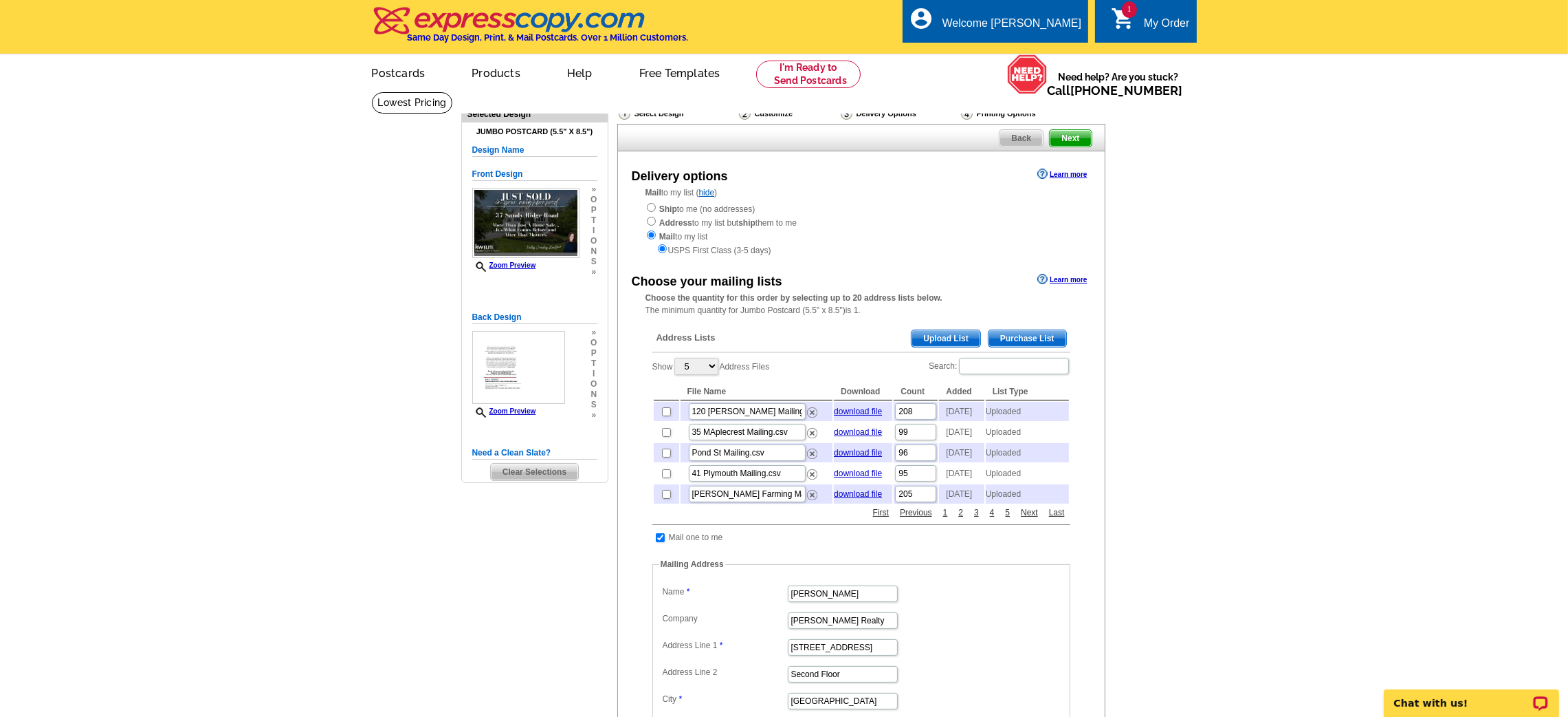
click at [927, 340] on span "Upload List" at bounding box center [946, 338] width 68 height 16
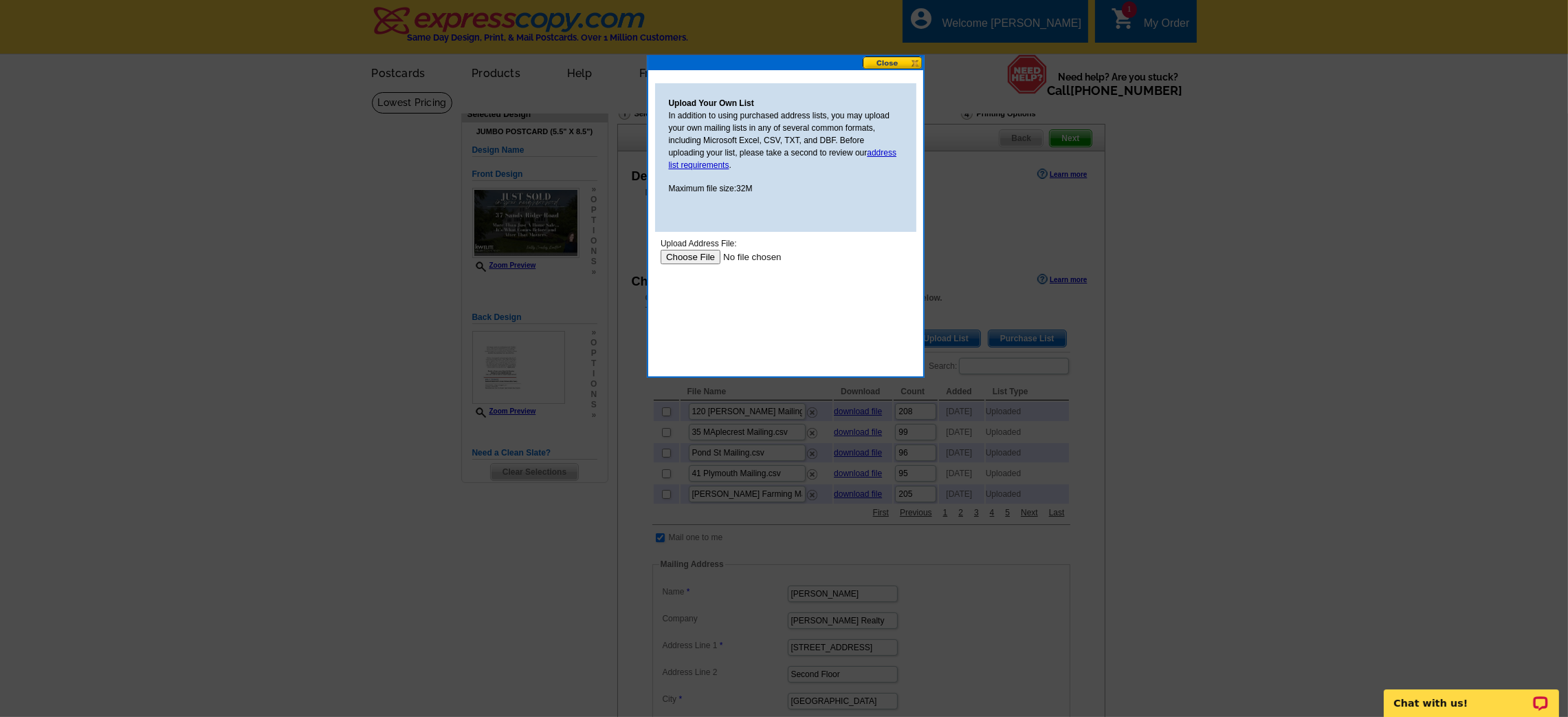
click at [707, 254] on input "file" at bounding box center [746, 256] width 174 height 14
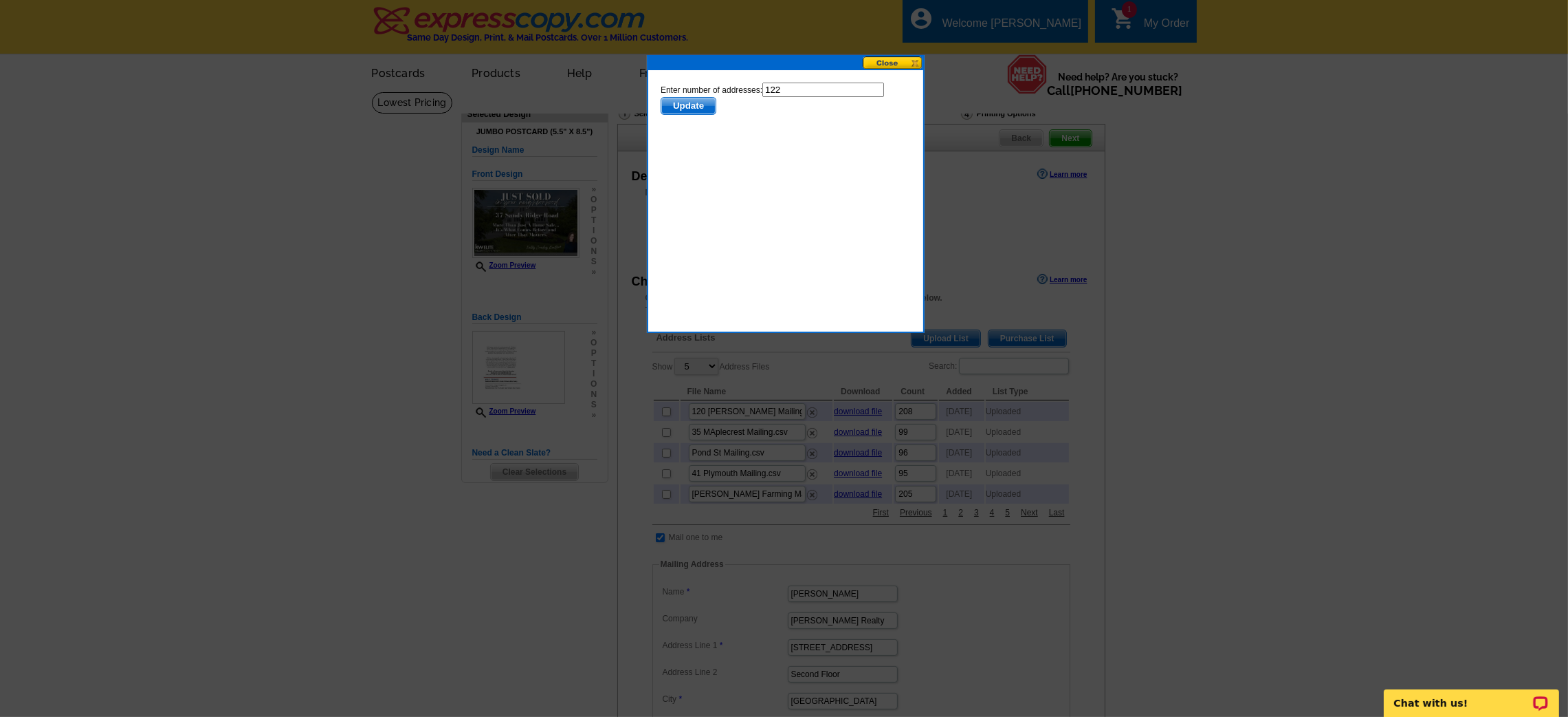
click at [706, 106] on span "Update" at bounding box center [688, 105] width 54 height 16
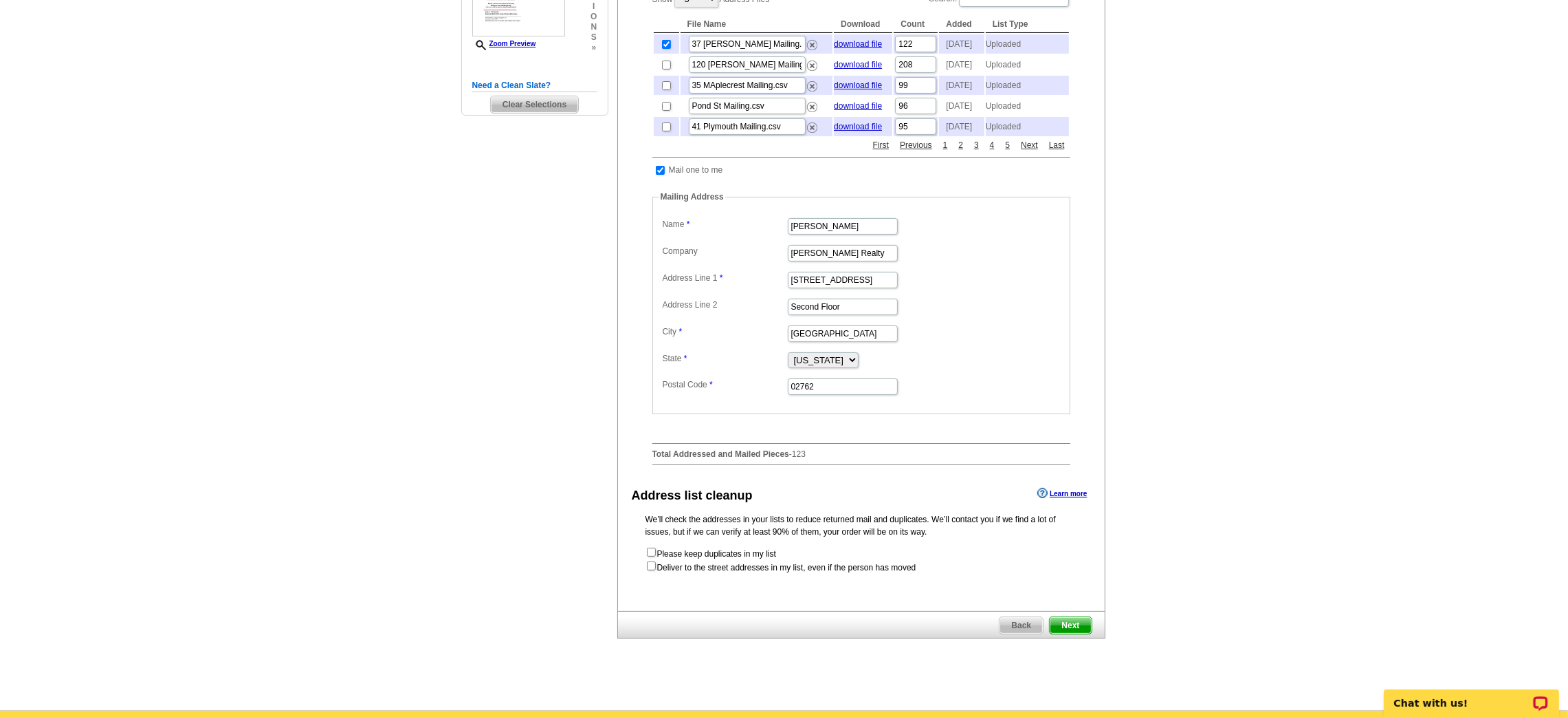
scroll to position [370, 0]
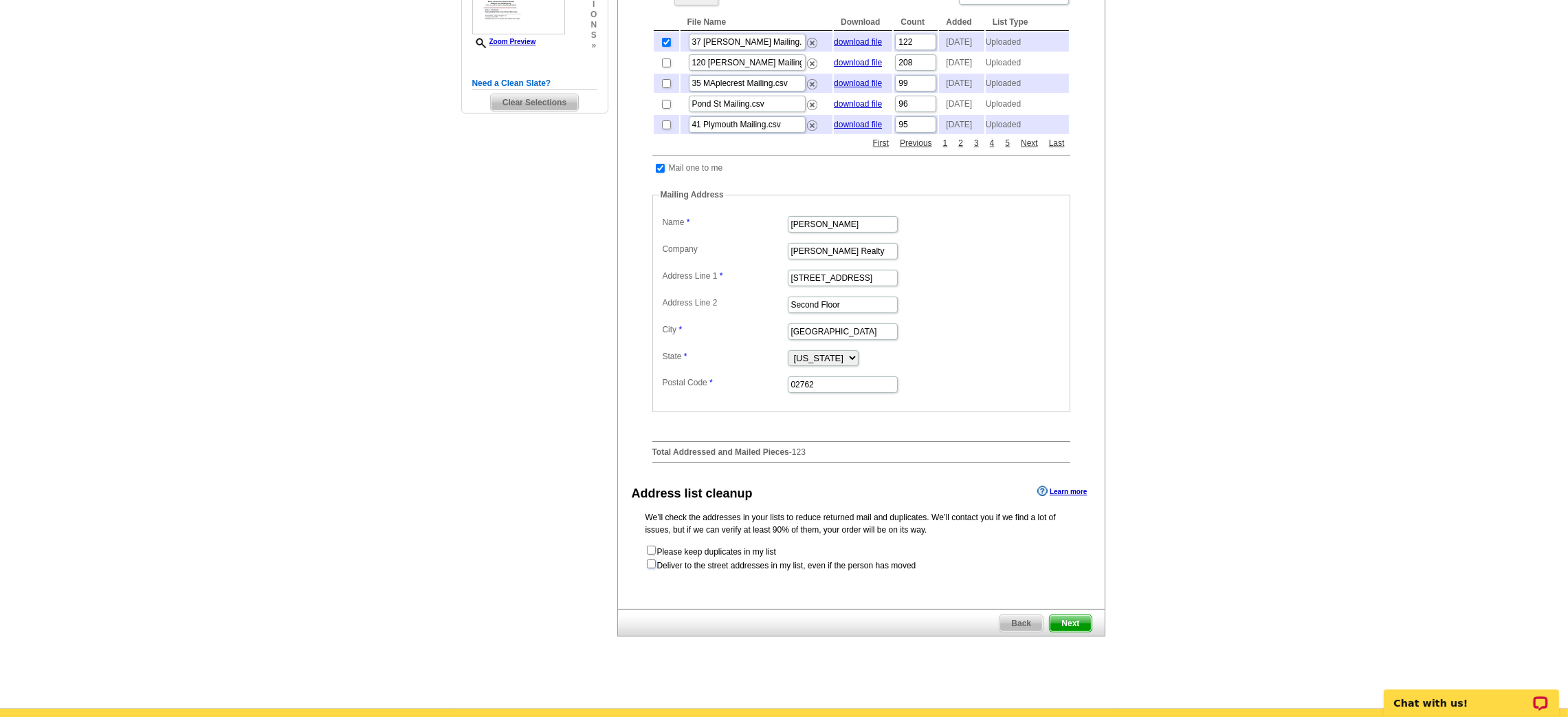
click at [654, 568] on input "checkbox" at bounding box center [650, 563] width 9 height 9
checkbox input "true"
radio input "true"
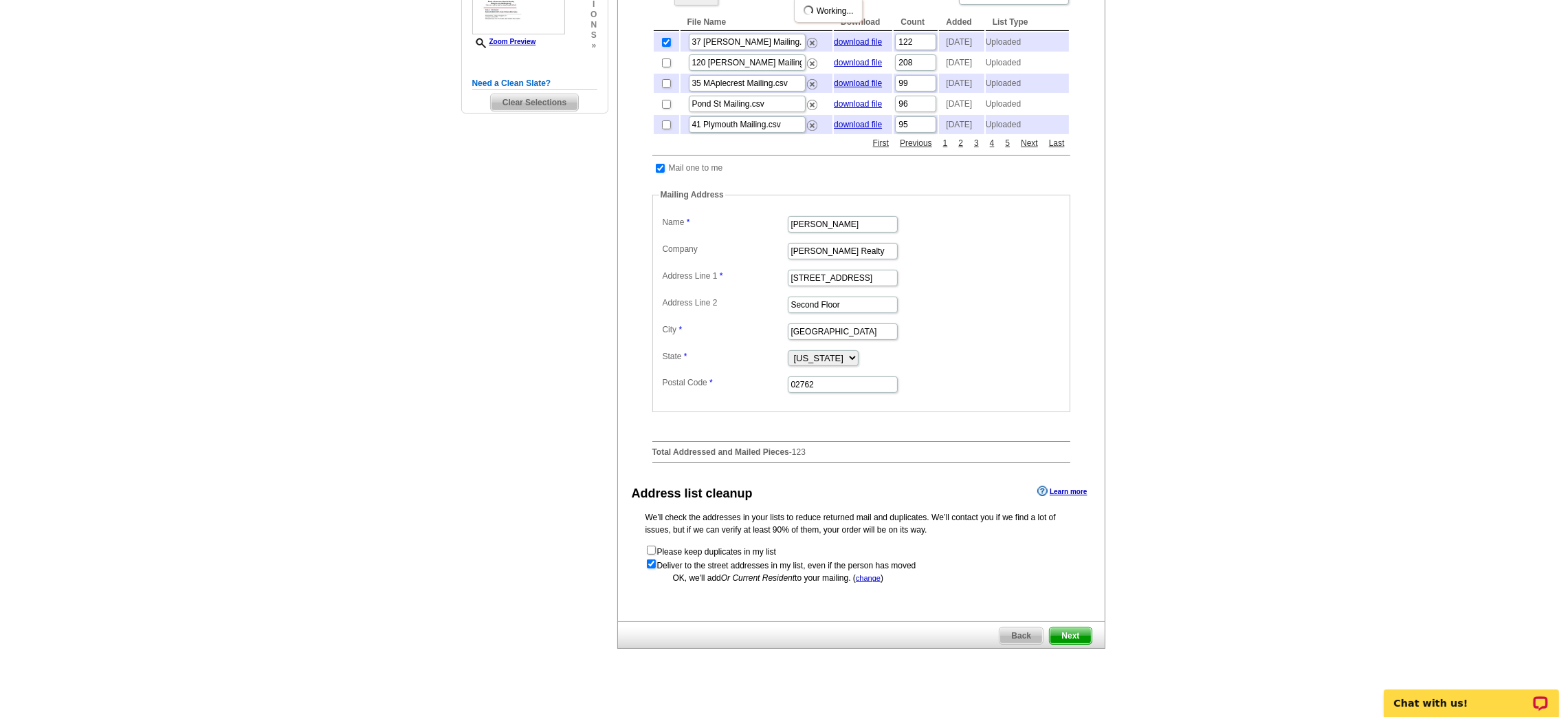
scroll to position [0, 0]
click at [1064, 644] on span "Next" at bounding box center [1070, 635] width 41 height 16
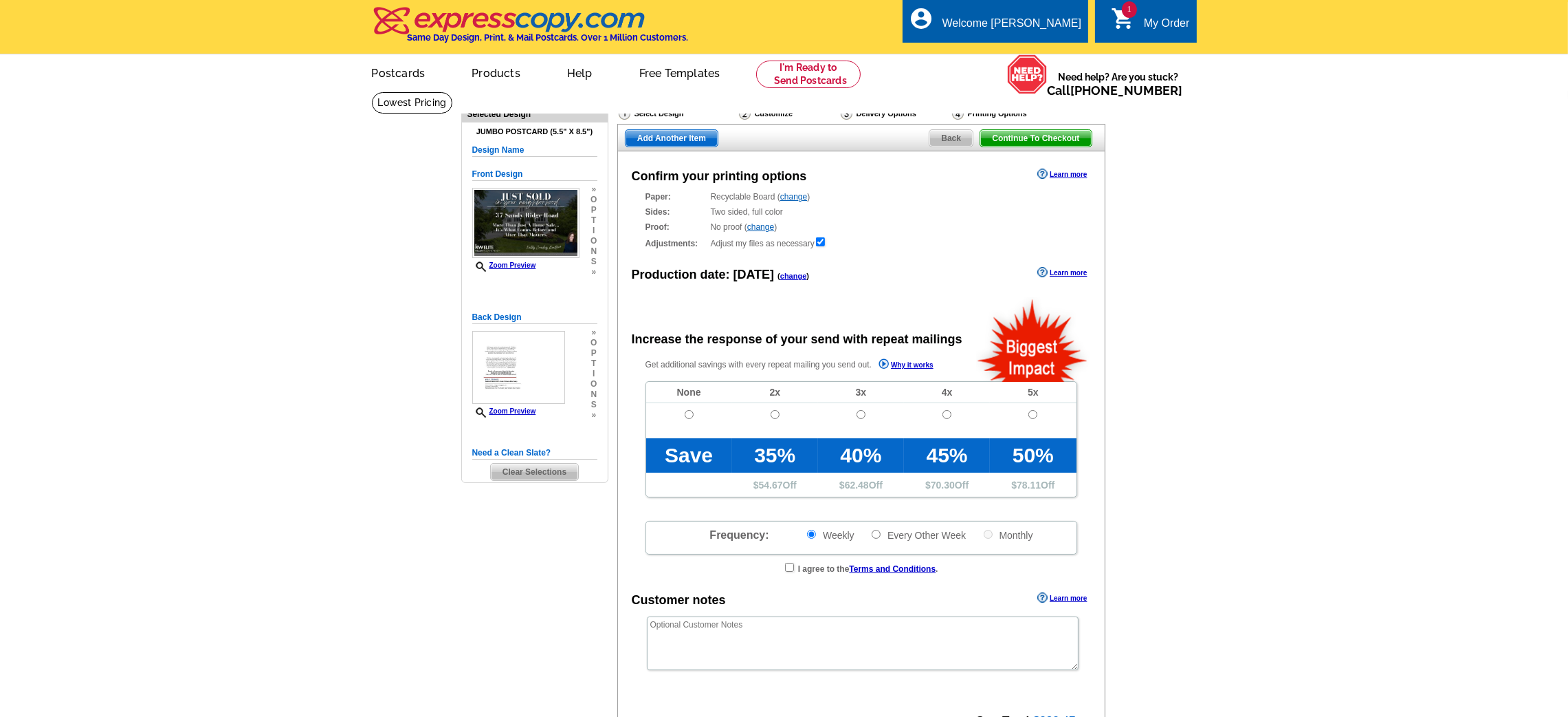
radio input "false"
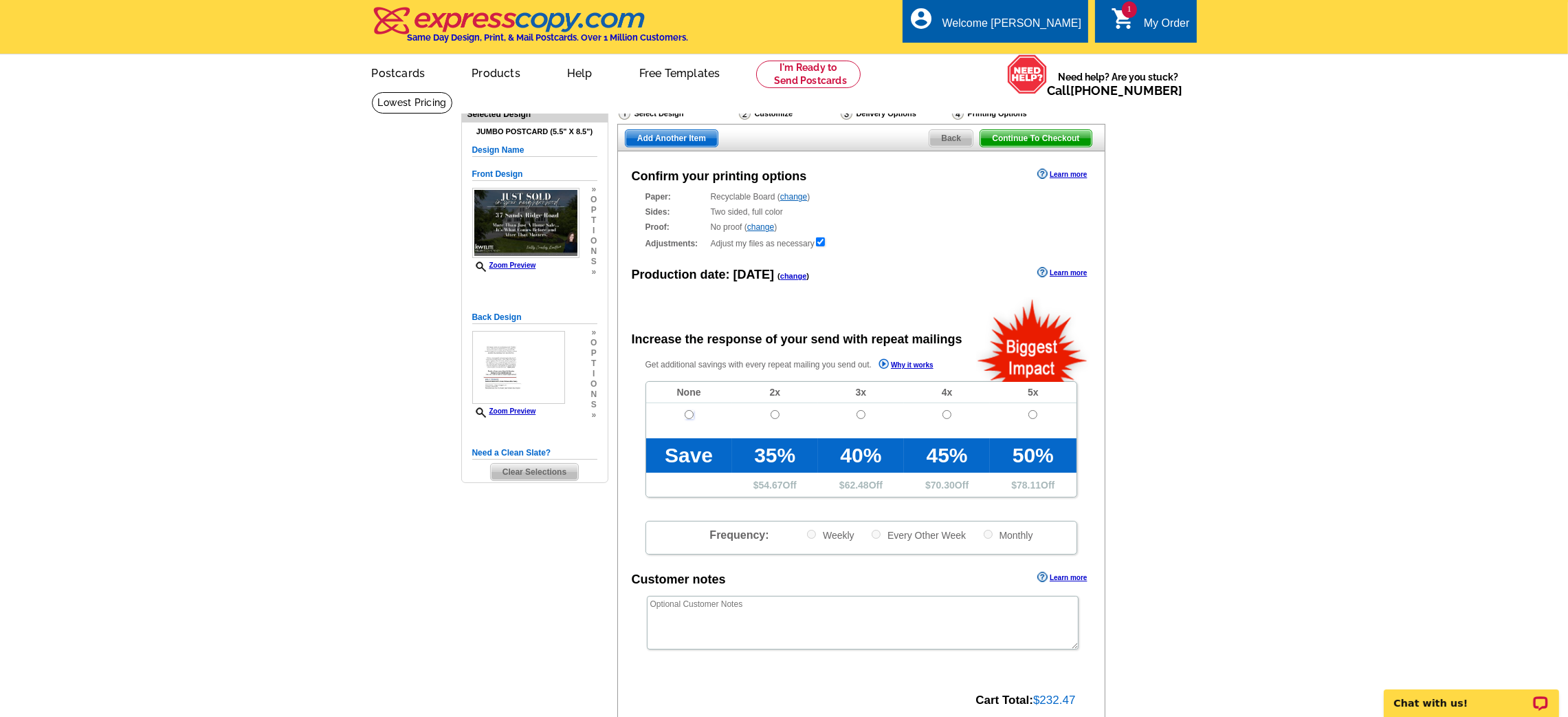
click at [690, 418] on input "radio" at bounding box center [689, 414] width 9 height 9
radio input "true"
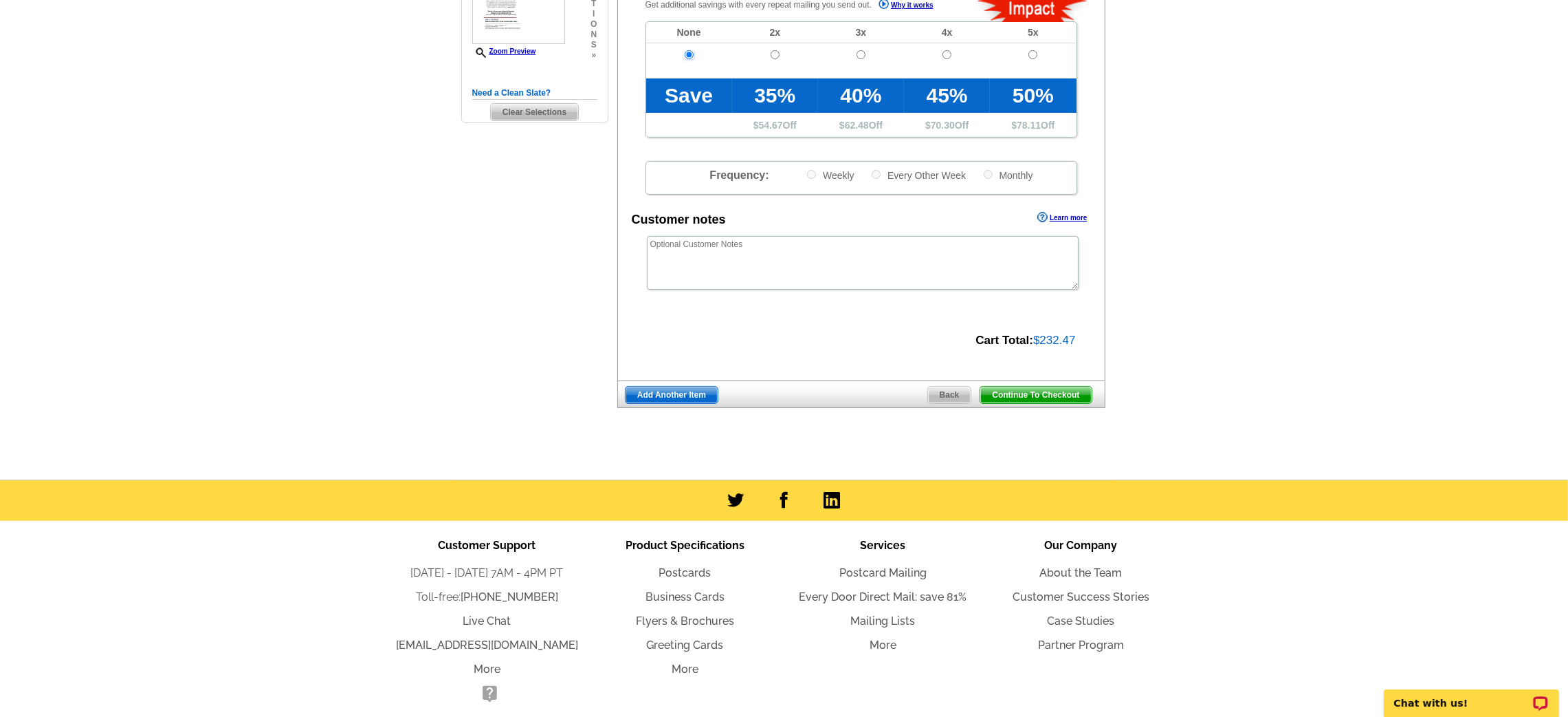
scroll to position [416, 0]
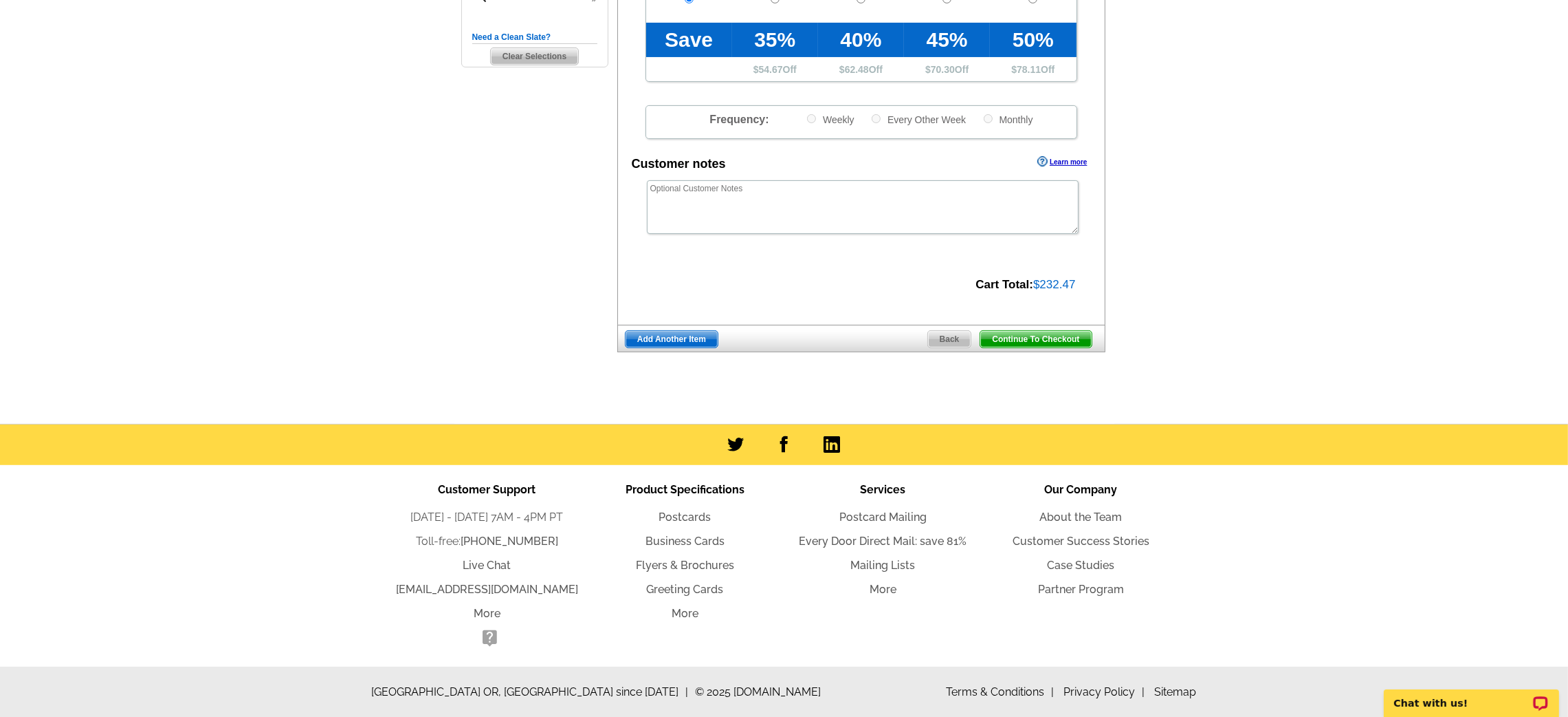
click at [1086, 347] on span "Continue To Checkout" at bounding box center [1035, 339] width 111 height 16
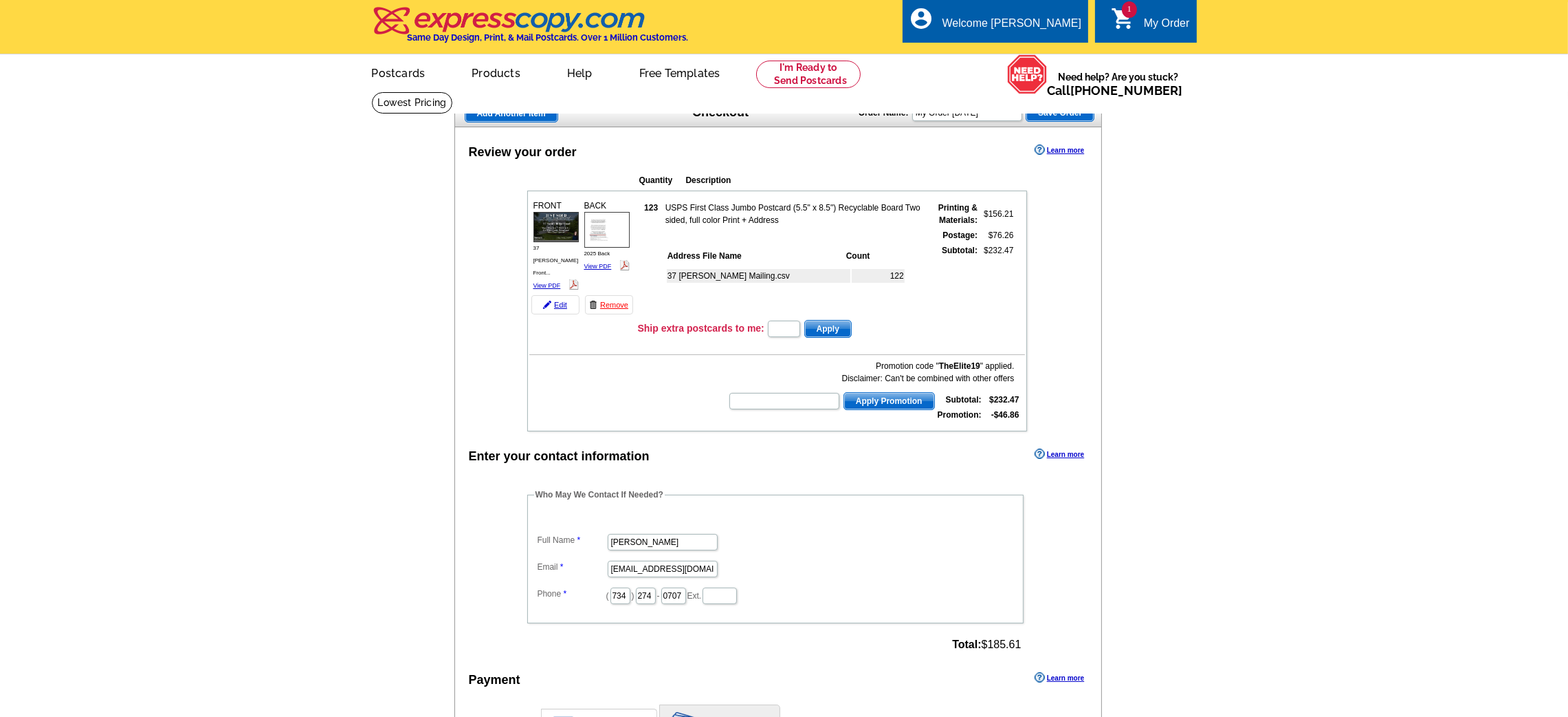
click at [1201, 308] on main "Add Another Item Checkout Order Name: My Order [DATE] Save Order Review your or…" at bounding box center [784, 549] width 1568 height 915
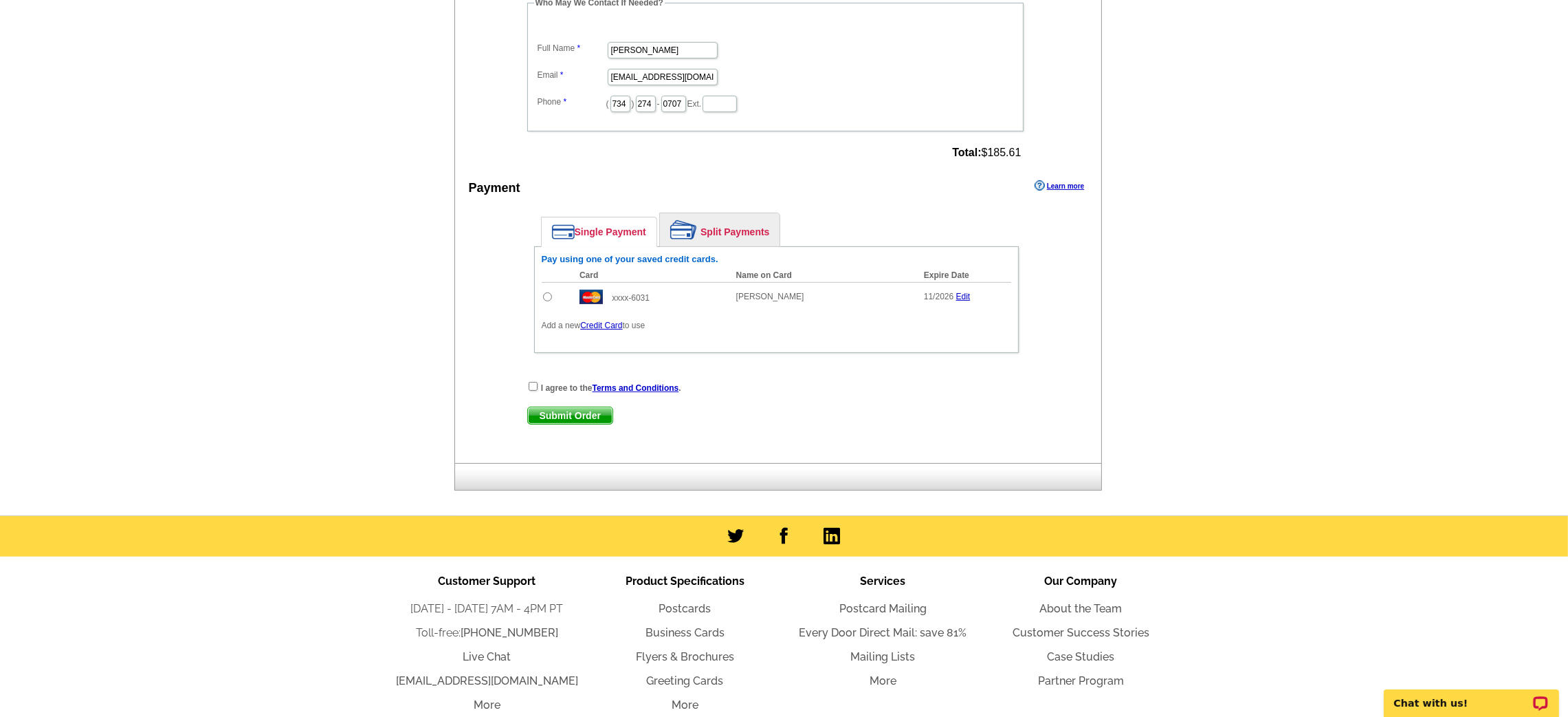
click at [550, 293] on input "radio" at bounding box center [547, 296] width 9 height 9
radio input "true"
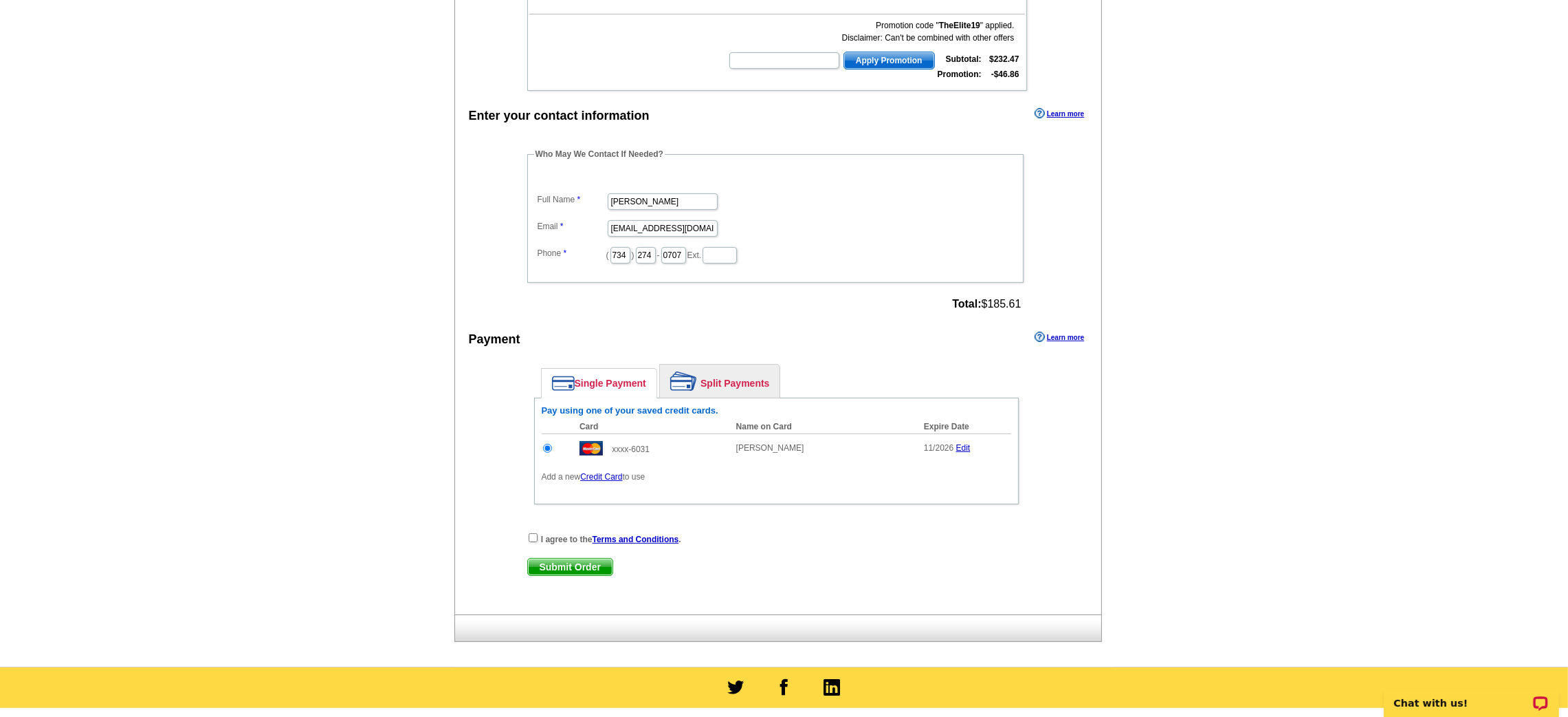
scroll to position [576, 0]
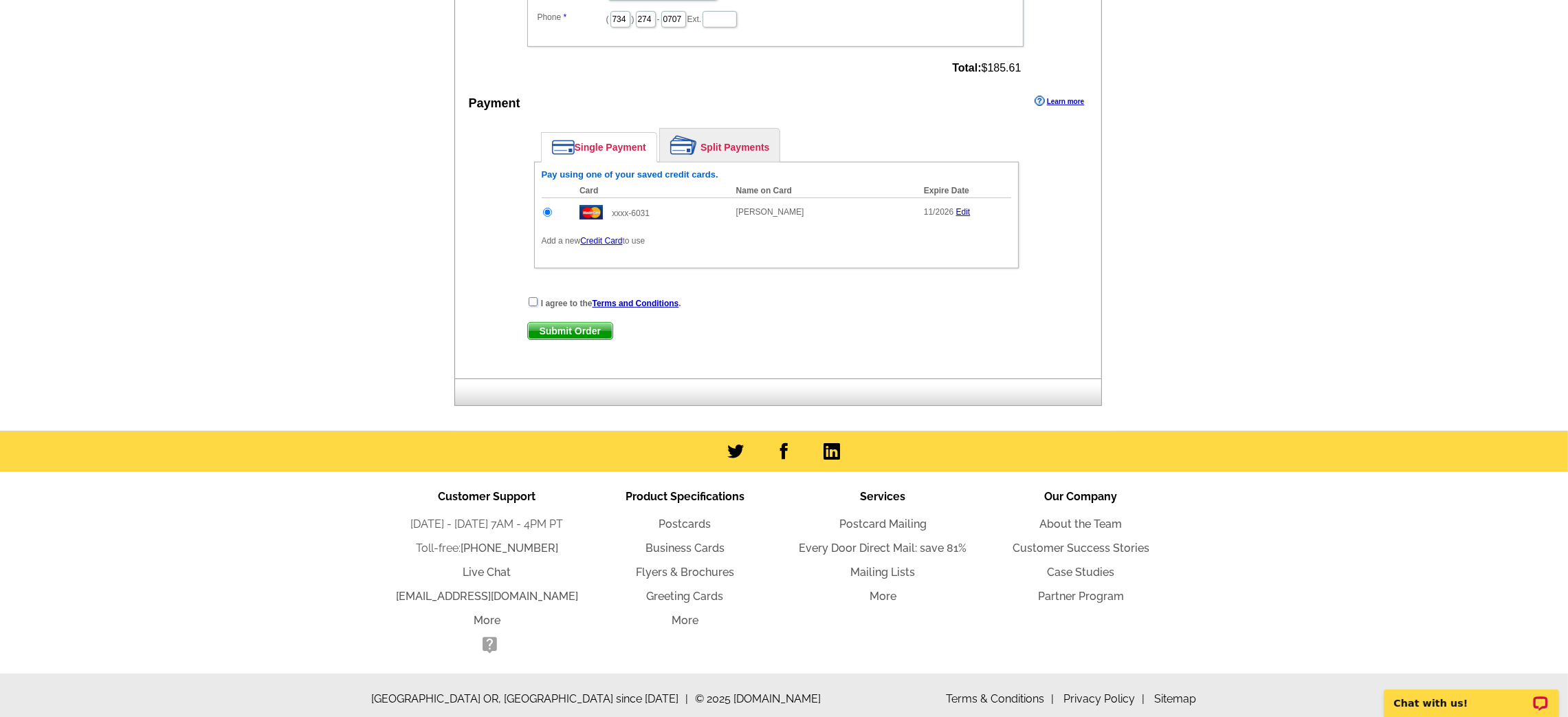
click at [533, 297] on input "checkbox" at bounding box center [533, 301] width 9 height 9
checkbox input "true"
click at [544, 322] on span "Submit Order" at bounding box center [570, 330] width 85 height 16
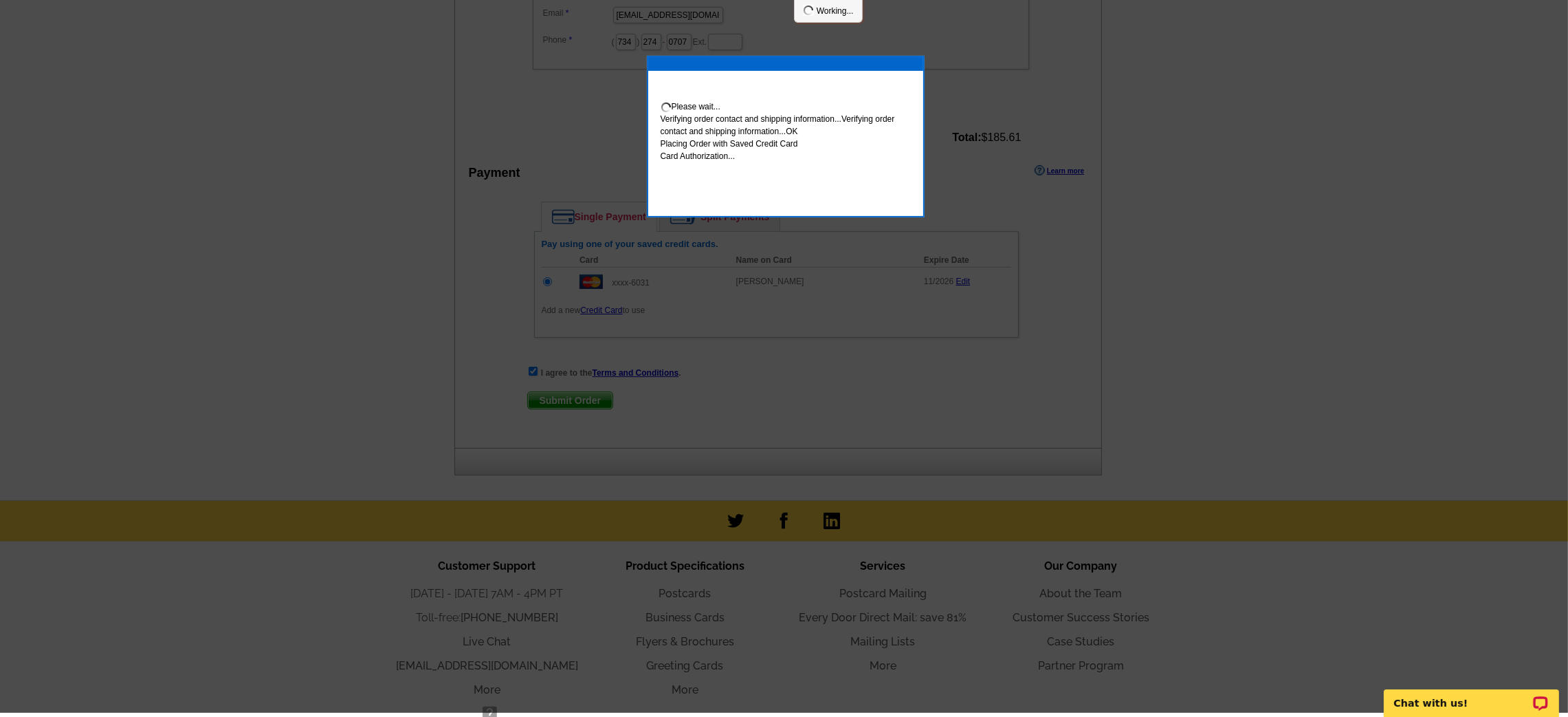
scroll to position [572, 0]
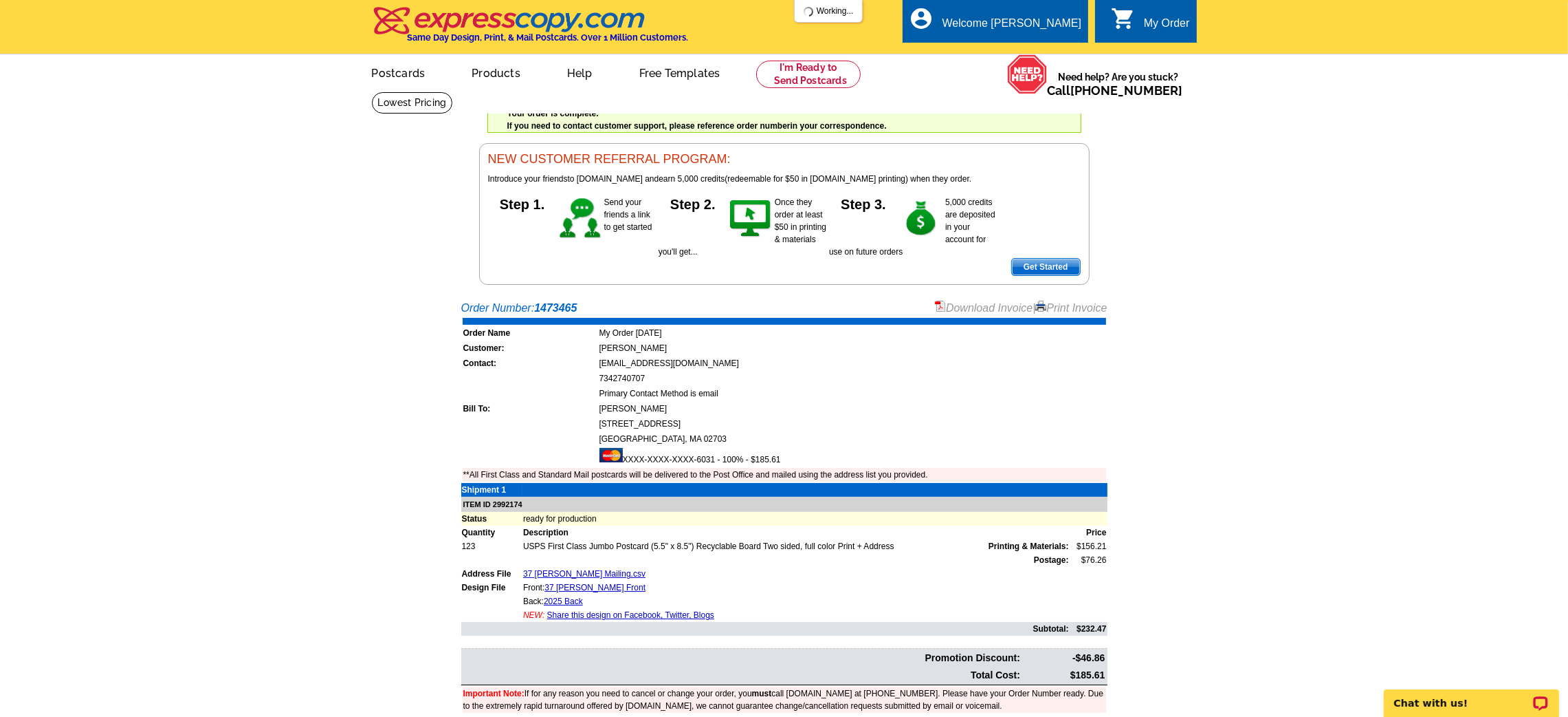
click at [959, 314] on link "Download Invoice" at bounding box center [983, 308] width 97 height 12
